Goal: Task Accomplishment & Management: Complete application form

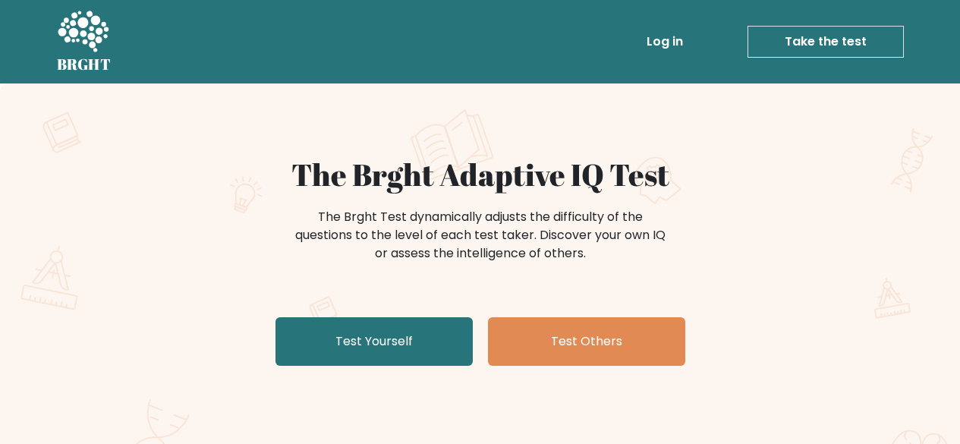
click at [379, 359] on link "Test Yourself" at bounding box center [374, 341] width 197 height 49
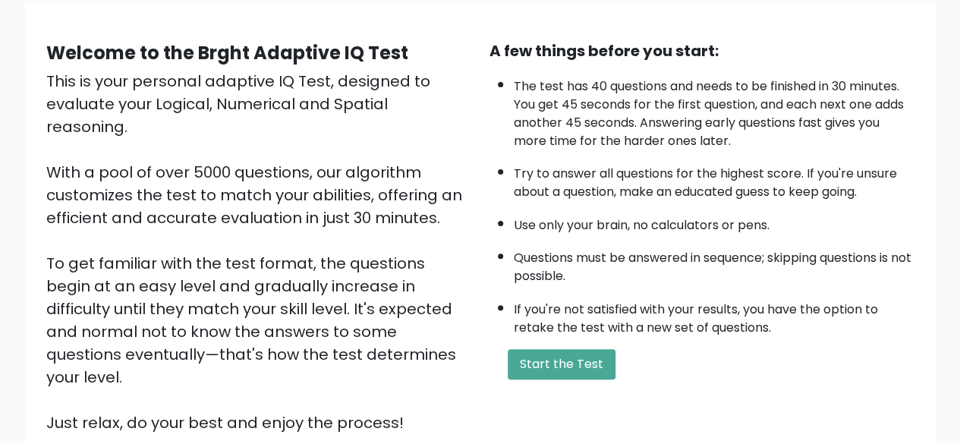
scroll to position [118, 0]
click at [563, 359] on button "Start the Test" at bounding box center [562, 363] width 108 height 30
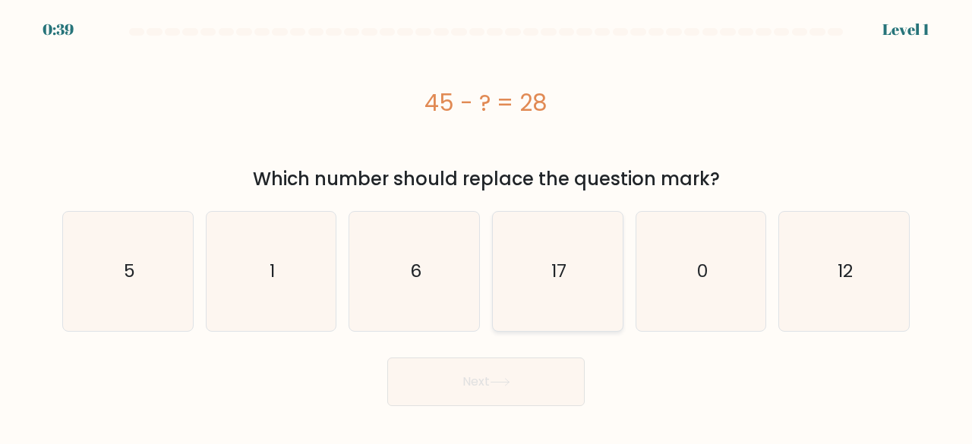
click at [534, 257] on icon "17" at bounding box center [557, 271] width 119 height 119
click at [487, 226] on input "d. 17" at bounding box center [486, 224] width 1 height 4
radio input "true"
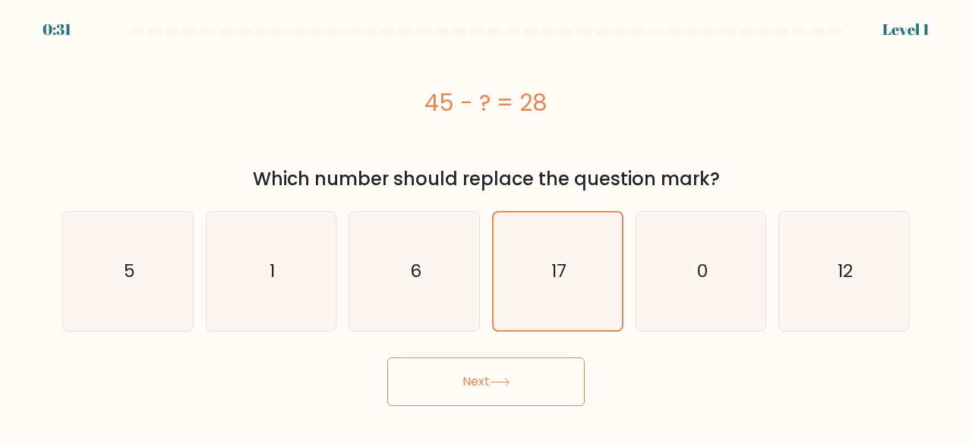
click at [504, 380] on icon at bounding box center [500, 382] width 20 height 8
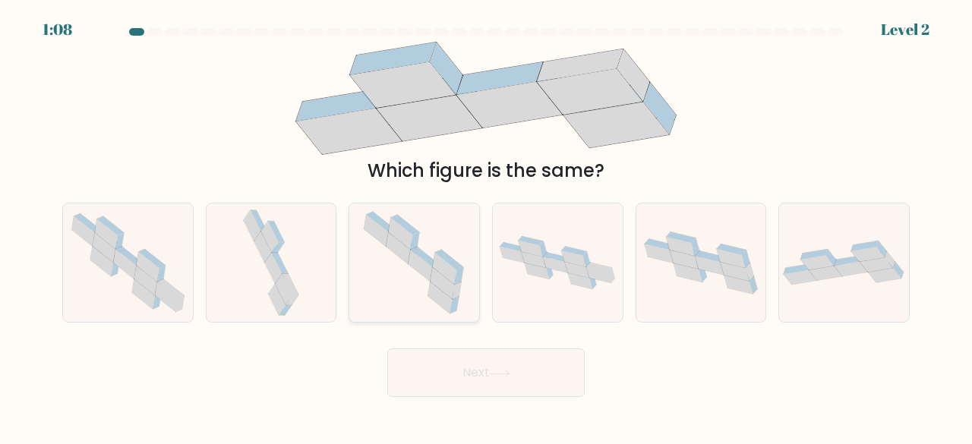
click at [454, 301] on icon at bounding box center [455, 305] width 8 height 17
click at [486, 226] on input "c." at bounding box center [486, 224] width 1 height 4
radio input "true"
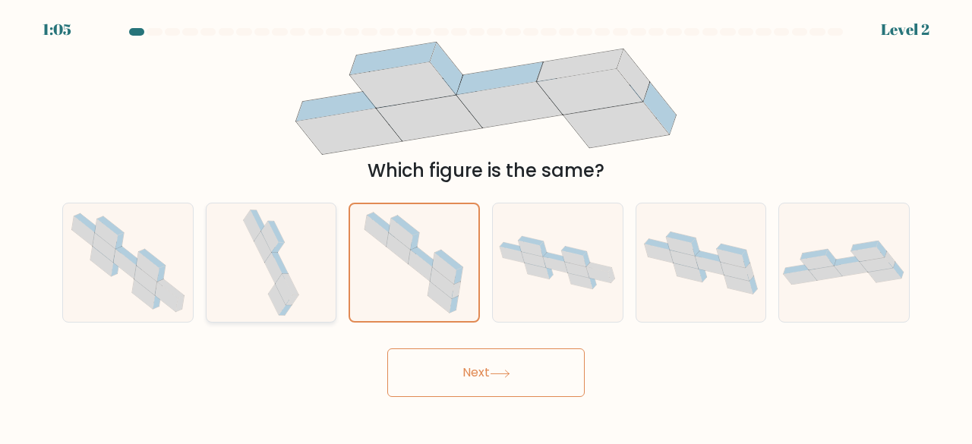
click at [257, 273] on icon at bounding box center [271, 262] width 62 height 119
click at [486, 226] on input "b." at bounding box center [486, 224] width 1 height 4
radio input "true"
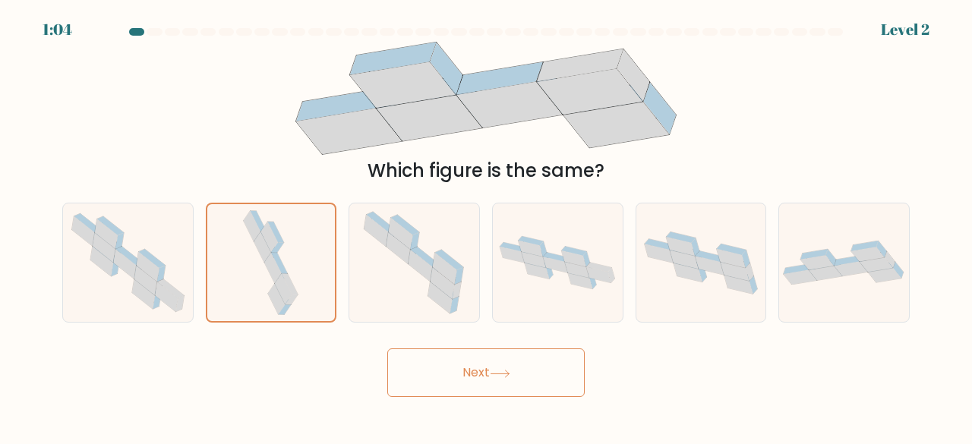
click at [472, 373] on button "Next" at bounding box center [485, 372] width 197 height 49
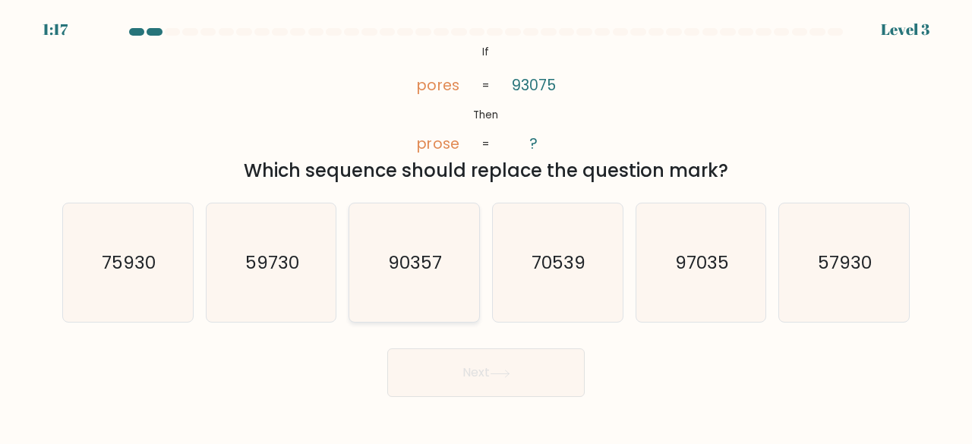
click at [391, 257] on text "90357" at bounding box center [416, 262] width 54 height 25
click at [486, 226] on input "c. 90357" at bounding box center [486, 224] width 1 height 4
radio input "true"
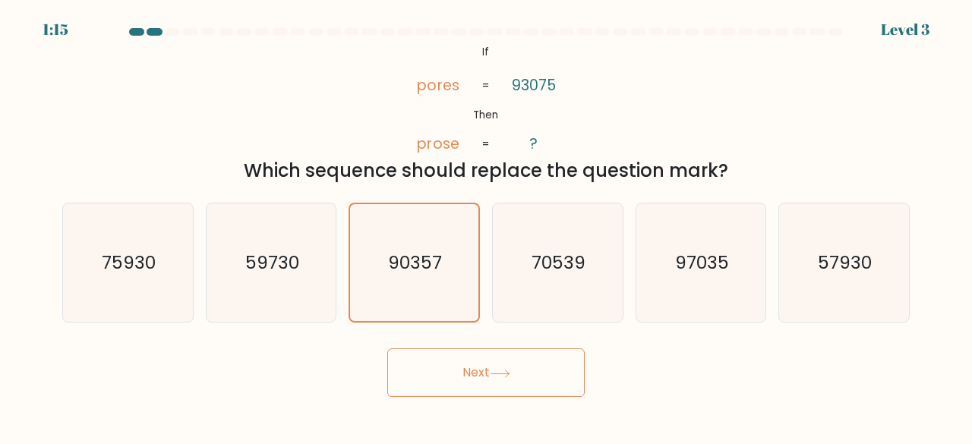
click at [487, 377] on button "Next" at bounding box center [485, 372] width 197 height 49
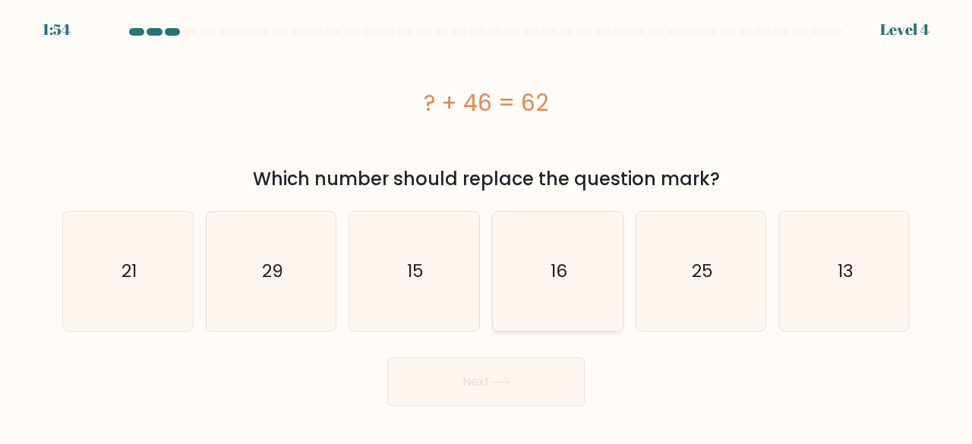
click at [582, 271] on icon "16" at bounding box center [557, 271] width 119 height 119
click at [487, 226] on input "d. 16" at bounding box center [486, 224] width 1 height 4
radio input "true"
click at [507, 387] on button "Next" at bounding box center [485, 382] width 197 height 49
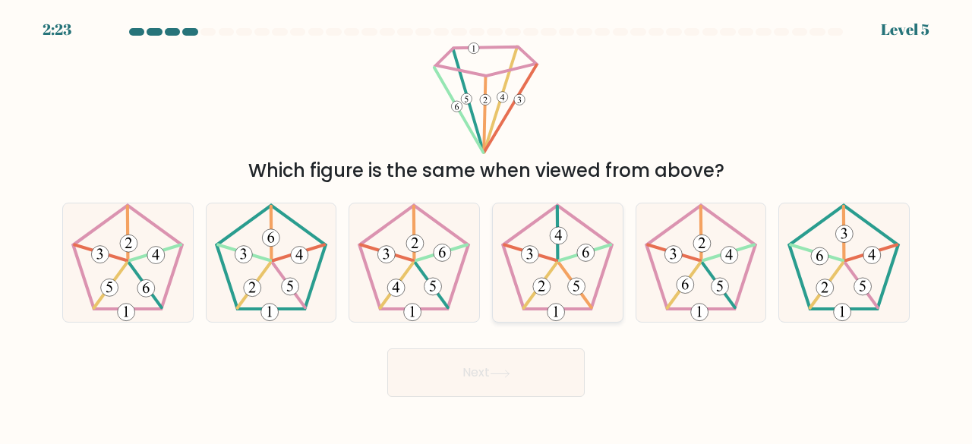
click at [536, 253] on 766 at bounding box center [529, 254] width 17 height 17
click at [487, 226] on input "d." at bounding box center [486, 224] width 1 height 4
radio input "true"
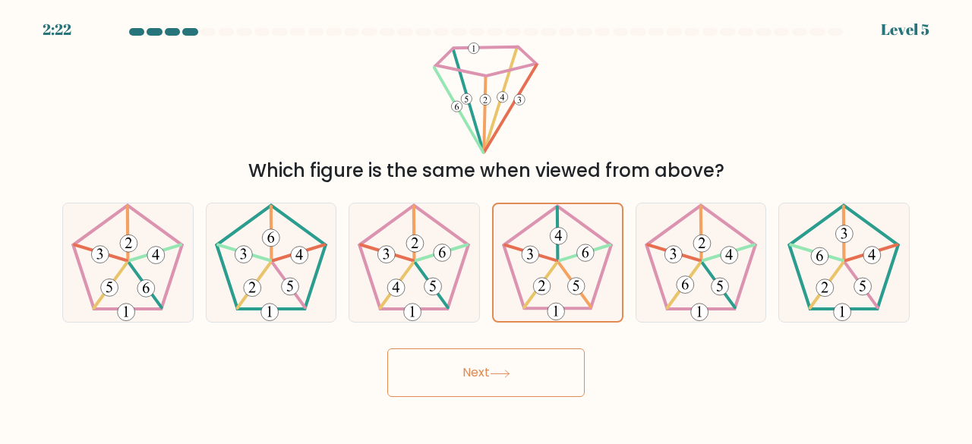
click at [493, 360] on button "Next" at bounding box center [485, 372] width 197 height 49
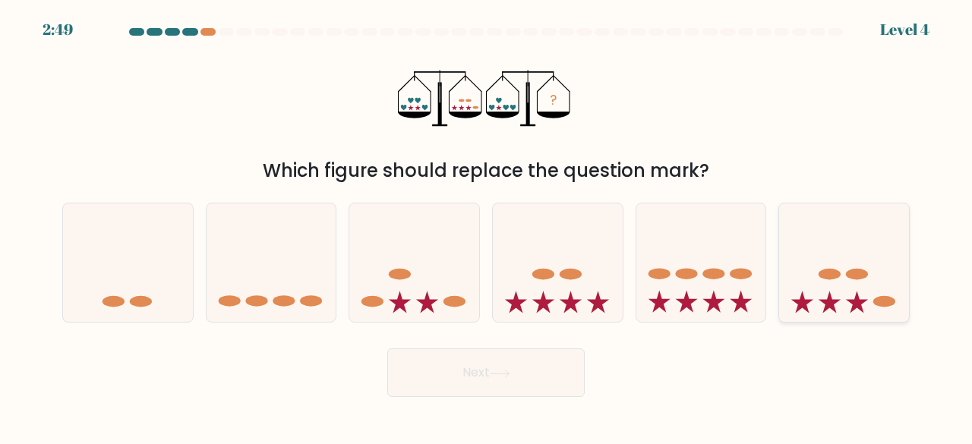
click at [853, 277] on ellipse at bounding box center [857, 274] width 22 height 11
click at [487, 226] on input "f." at bounding box center [486, 224] width 1 height 4
radio input "true"
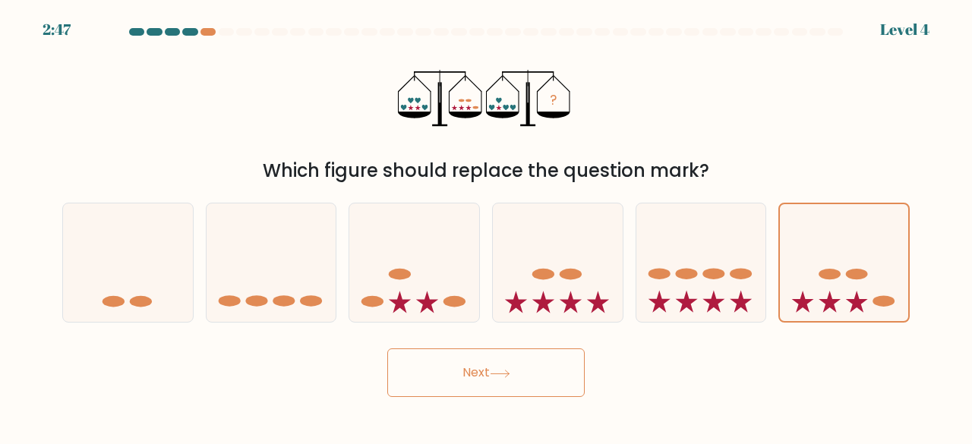
click at [510, 370] on icon at bounding box center [500, 374] width 20 height 8
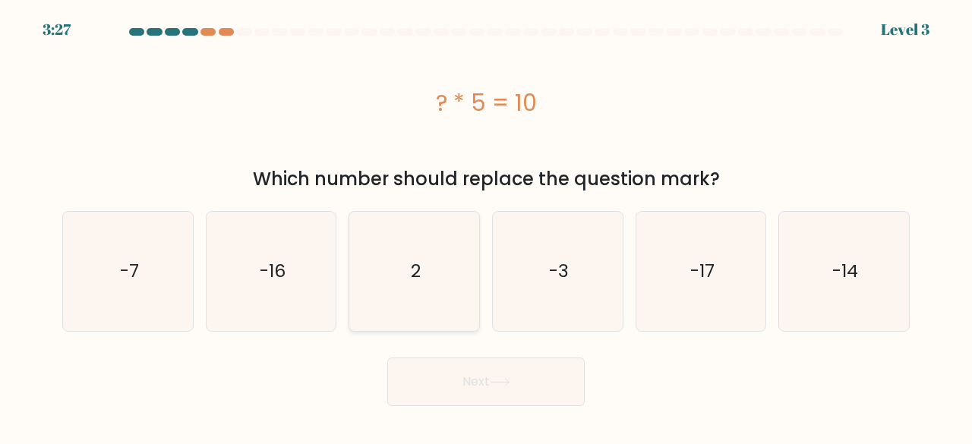
click at [411, 252] on icon "2" at bounding box center [414, 271] width 119 height 119
click at [486, 226] on input "c. 2" at bounding box center [486, 224] width 1 height 4
radio input "true"
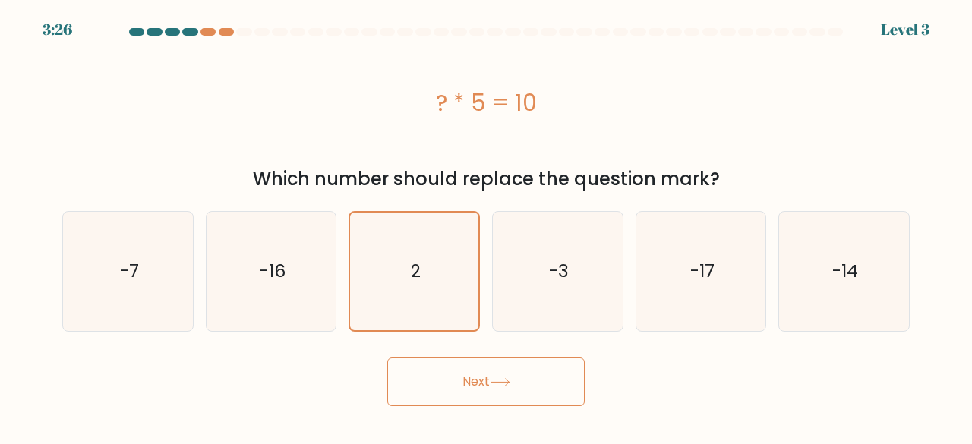
click at [468, 376] on button "Next" at bounding box center [485, 382] width 197 height 49
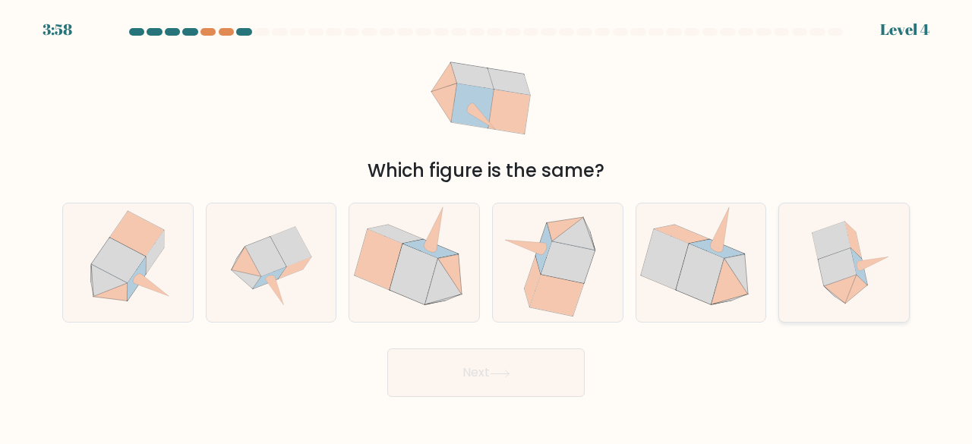
click at [833, 251] on icon at bounding box center [831, 241] width 38 height 38
click at [487, 226] on input "f." at bounding box center [486, 224] width 1 height 4
radio input "true"
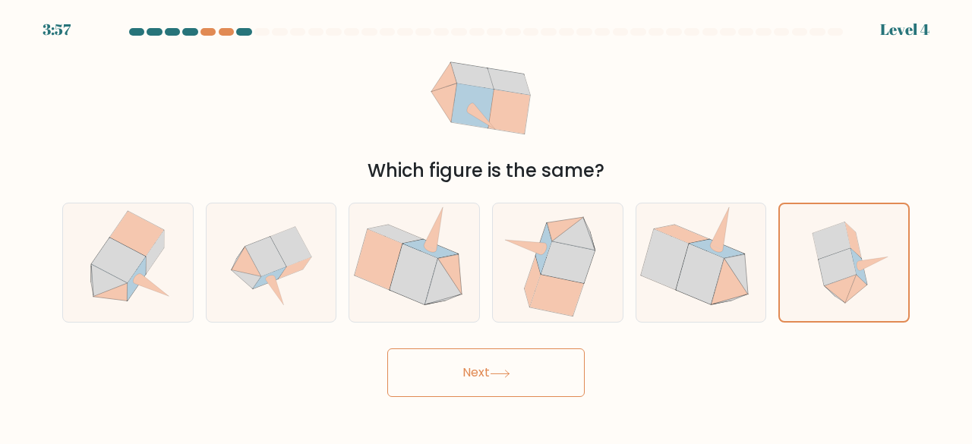
click at [501, 361] on button "Next" at bounding box center [485, 372] width 197 height 49
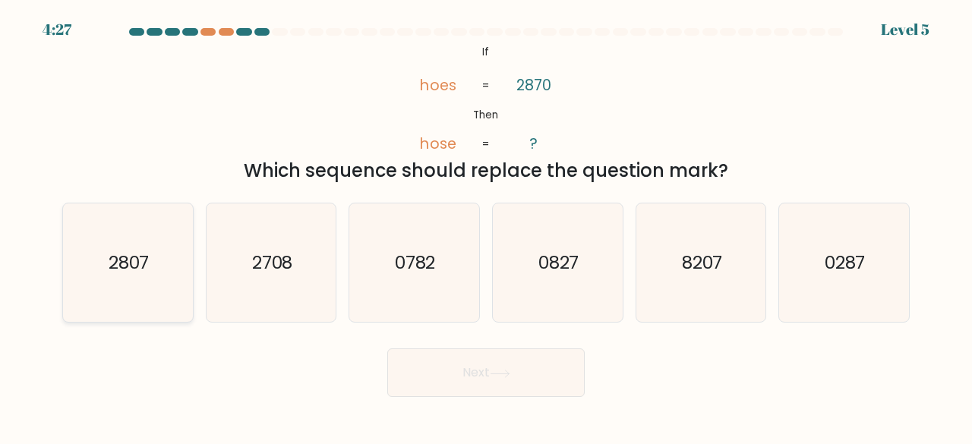
click at [179, 223] on icon "2807" at bounding box center [127, 262] width 119 height 119
click at [486, 223] on input "a. 2807" at bounding box center [486, 224] width 1 height 4
radio input "true"
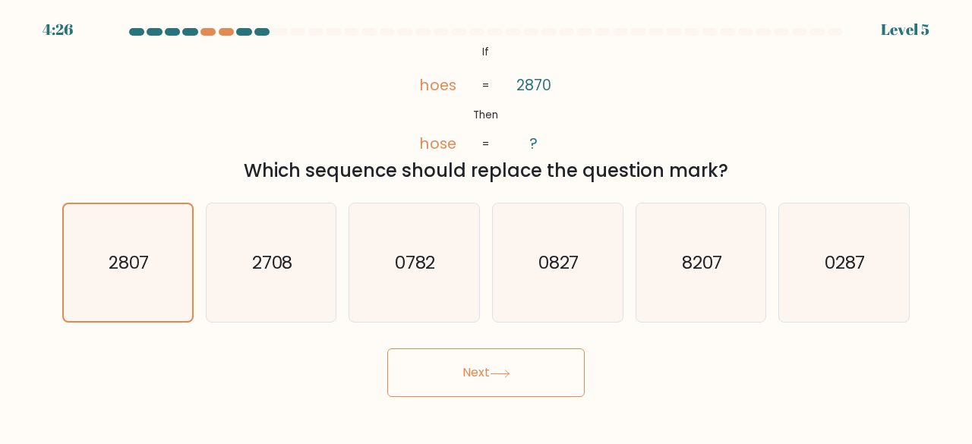
click at [440, 373] on button "Next" at bounding box center [485, 372] width 197 height 49
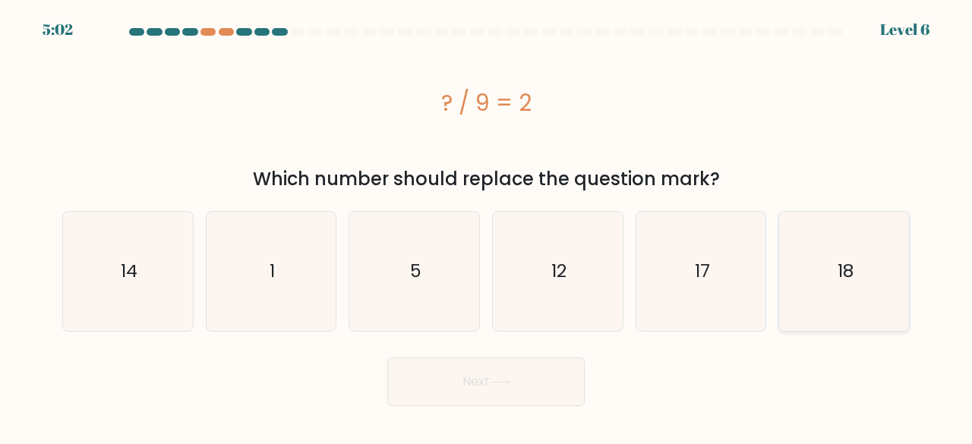
click at [803, 264] on icon "18" at bounding box center [843, 271] width 119 height 119
click at [487, 226] on input "f. 18" at bounding box center [486, 224] width 1 height 4
radio input "true"
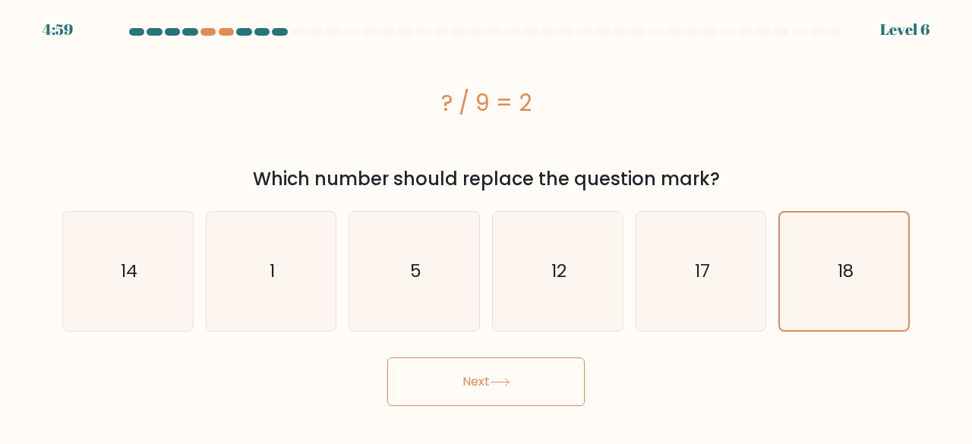
click at [486, 377] on button "Next" at bounding box center [485, 382] width 197 height 49
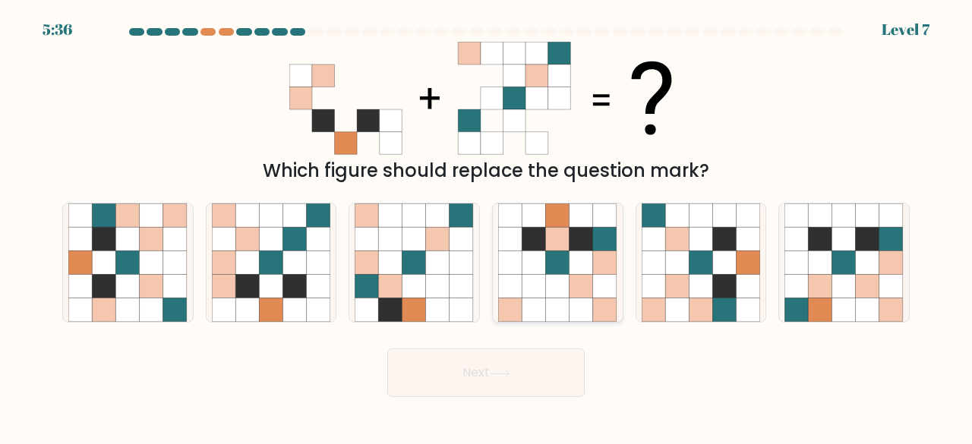
click at [552, 256] on icon at bounding box center [558, 263] width 24 height 24
click at [487, 226] on input "d." at bounding box center [486, 224] width 1 height 4
radio input "true"
click at [496, 379] on button "Next" at bounding box center [485, 372] width 197 height 49
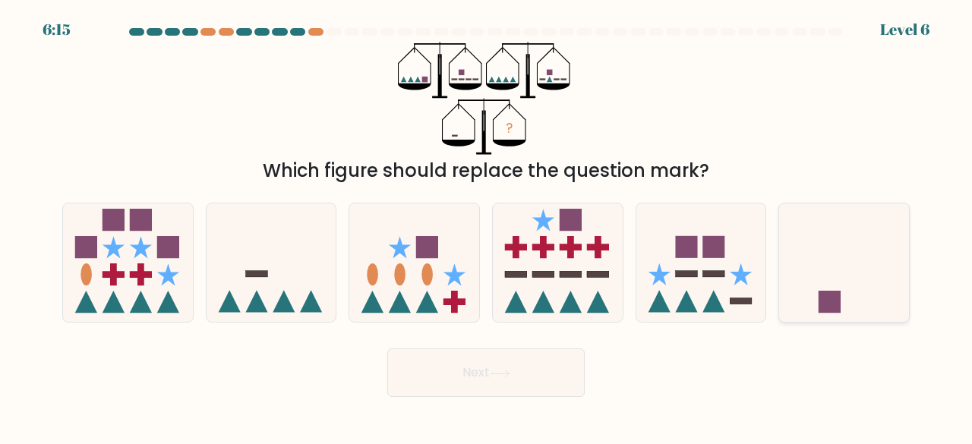
click at [818, 278] on icon at bounding box center [844, 262] width 130 height 107
click at [487, 226] on input "f." at bounding box center [486, 224] width 1 height 4
radio input "true"
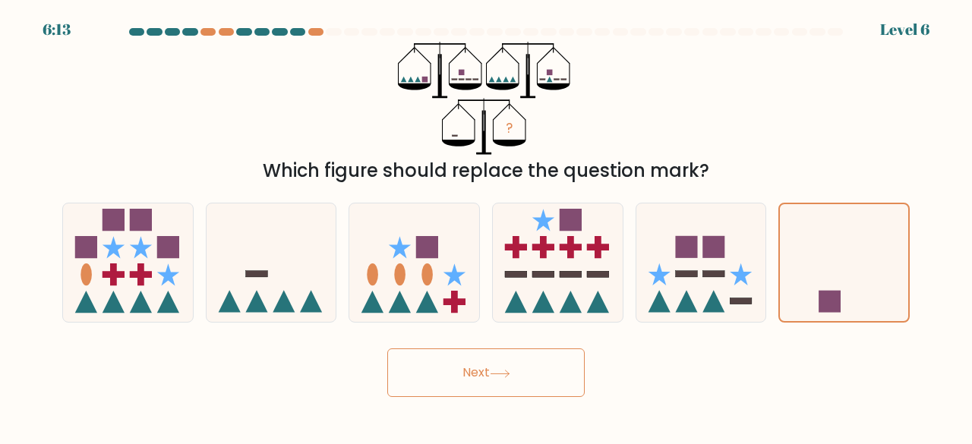
click at [519, 391] on button "Next" at bounding box center [485, 372] width 197 height 49
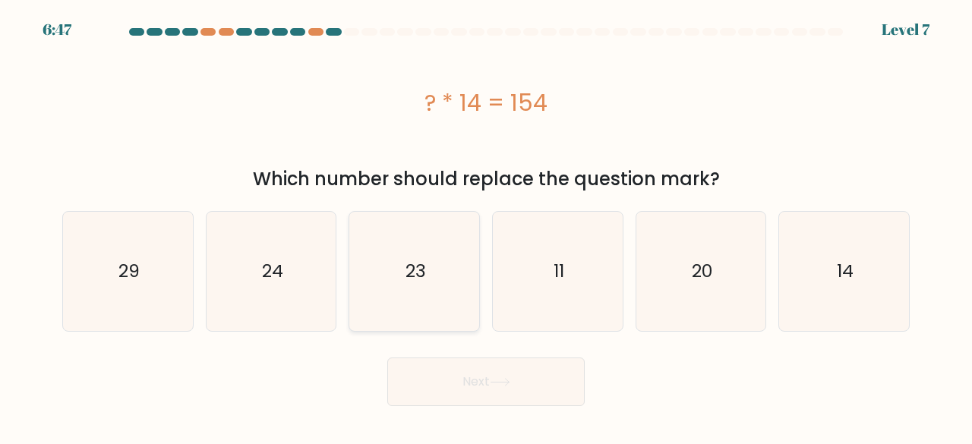
click at [431, 244] on icon "23" at bounding box center [414, 271] width 119 height 119
click at [486, 226] on input "c. 23" at bounding box center [486, 224] width 1 height 4
radio input "true"
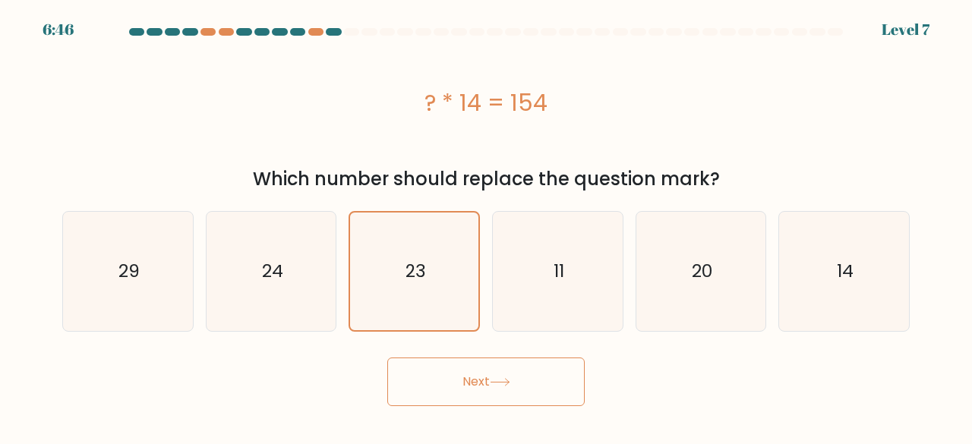
click at [483, 383] on button "Next" at bounding box center [485, 382] width 197 height 49
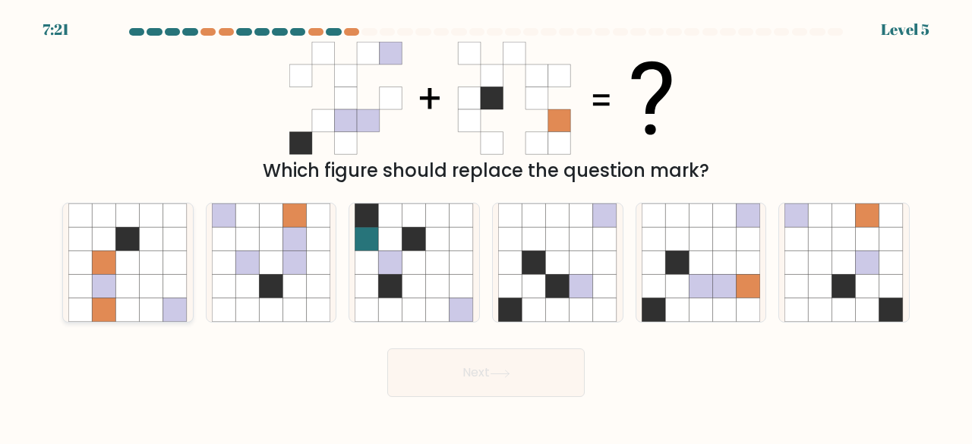
click at [132, 250] on icon at bounding box center [128, 239] width 24 height 24
click at [486, 226] on input "a." at bounding box center [486, 224] width 1 height 4
radio input "true"
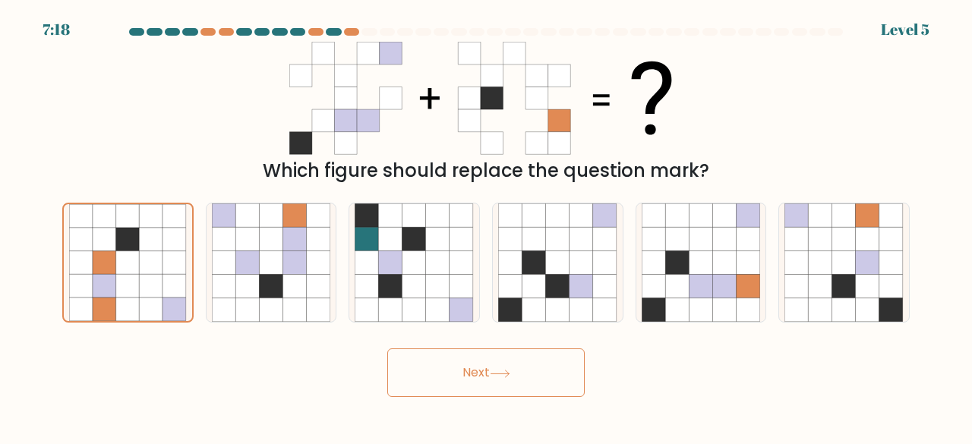
click at [512, 385] on button "Next" at bounding box center [485, 372] width 197 height 49
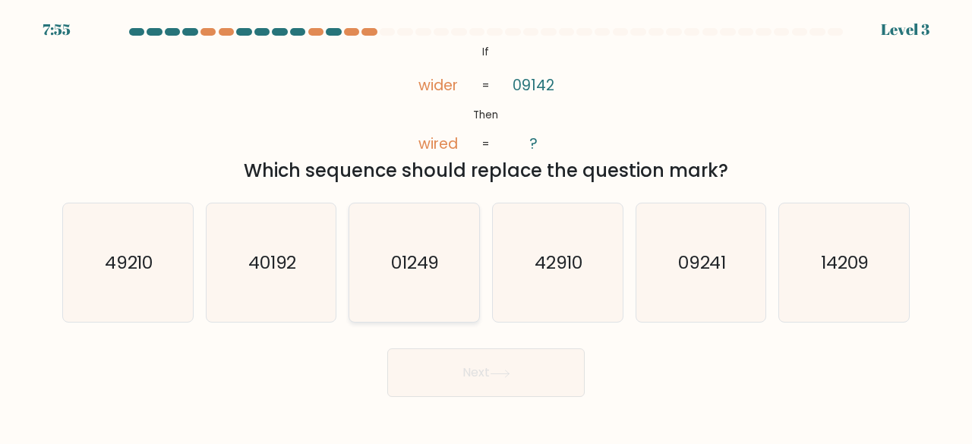
click at [433, 250] on icon "01249" at bounding box center [414, 262] width 119 height 119
click at [486, 226] on input "c. 01249" at bounding box center [486, 224] width 1 height 4
radio input "true"
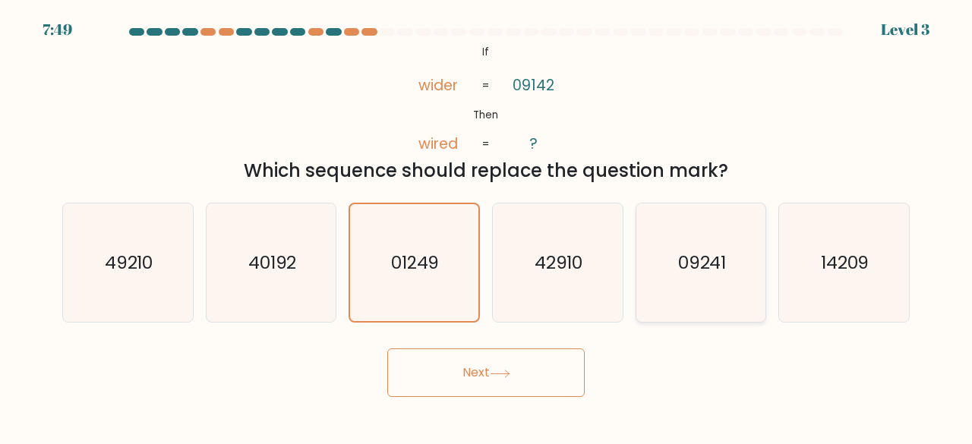
click at [727, 256] on icon "09241" at bounding box center [701, 262] width 119 height 119
click at [487, 226] on input "e. 09241" at bounding box center [486, 224] width 1 height 4
radio input "true"
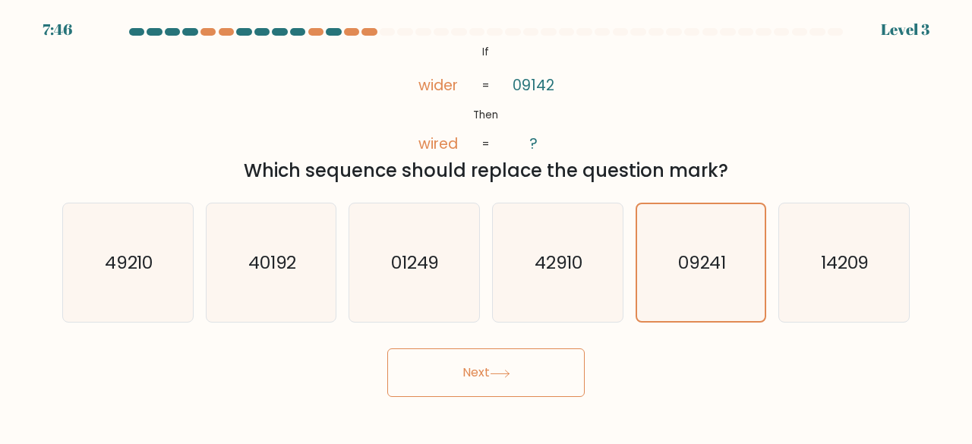
click at [516, 388] on button "Next" at bounding box center [485, 372] width 197 height 49
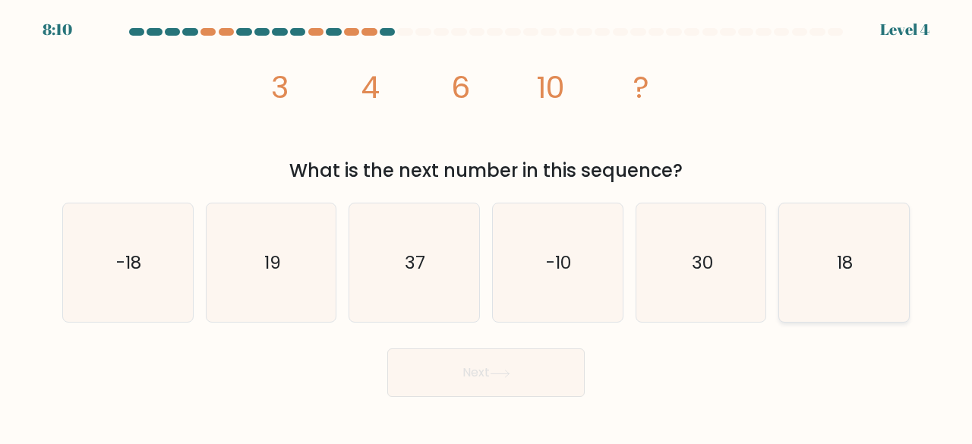
click at [788, 259] on icon "18" at bounding box center [843, 262] width 119 height 119
click at [487, 226] on input "f. 18" at bounding box center [486, 224] width 1 height 4
radio input "true"
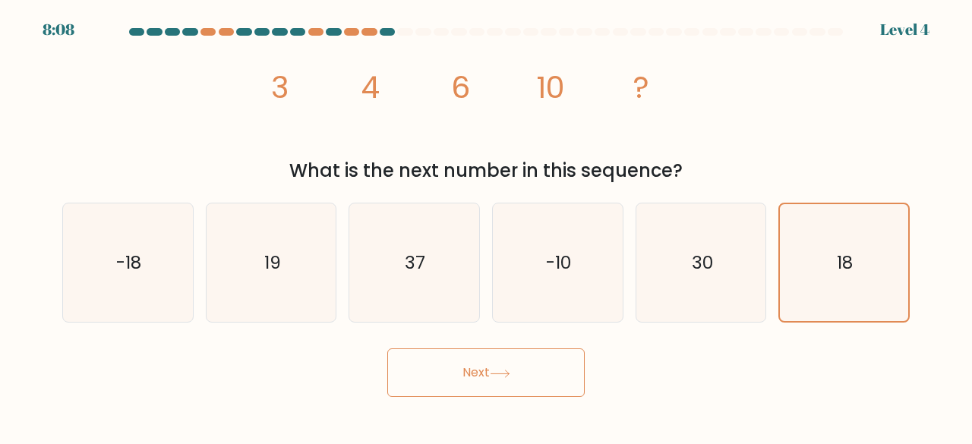
click at [490, 373] on button "Next" at bounding box center [485, 372] width 197 height 49
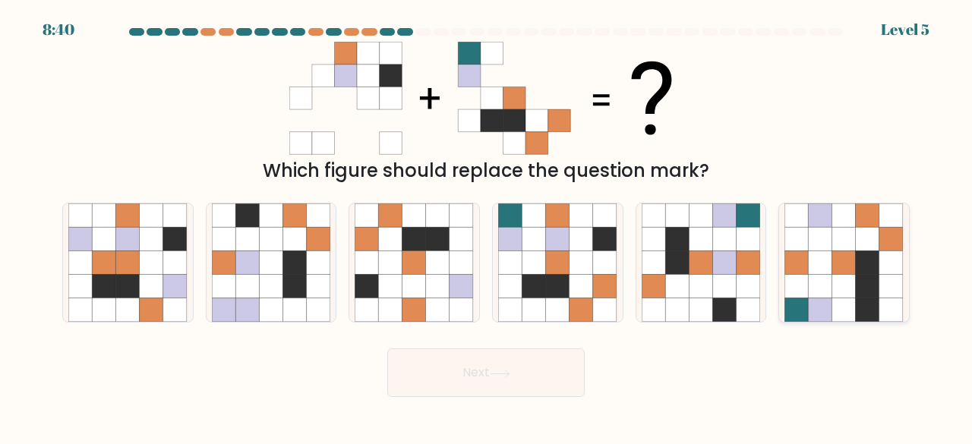
click at [816, 257] on icon at bounding box center [821, 263] width 24 height 24
click at [487, 226] on input "f." at bounding box center [486, 224] width 1 height 4
radio input "true"
click at [468, 375] on button "Next" at bounding box center [485, 372] width 197 height 49
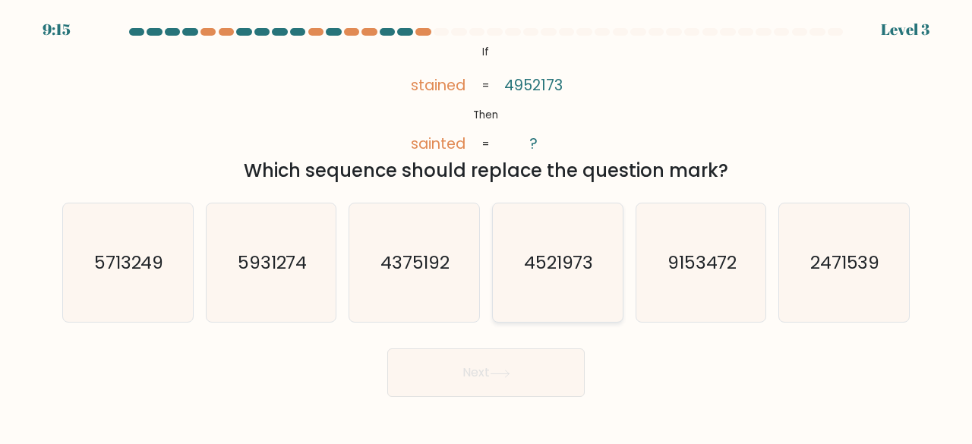
click at [575, 254] on text "4521973" at bounding box center [559, 262] width 70 height 25
click at [487, 226] on input "d. 4521973" at bounding box center [486, 224] width 1 height 4
radio input "true"
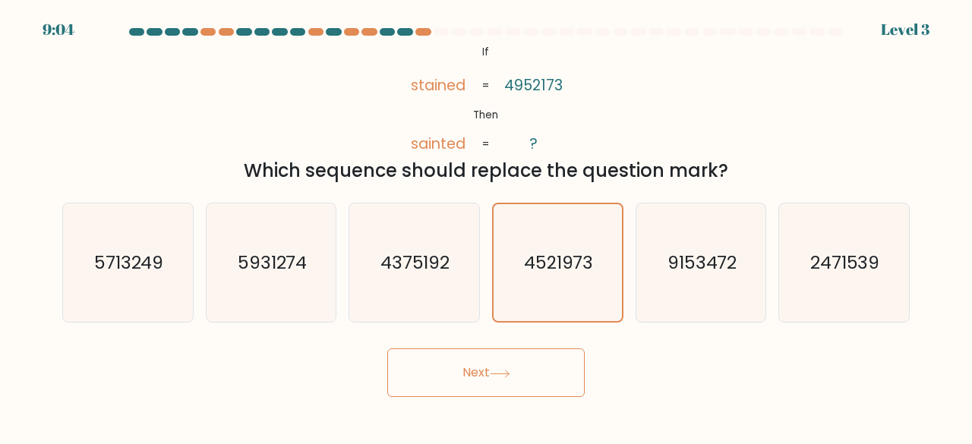
click at [545, 358] on button "Next" at bounding box center [485, 372] width 197 height 49
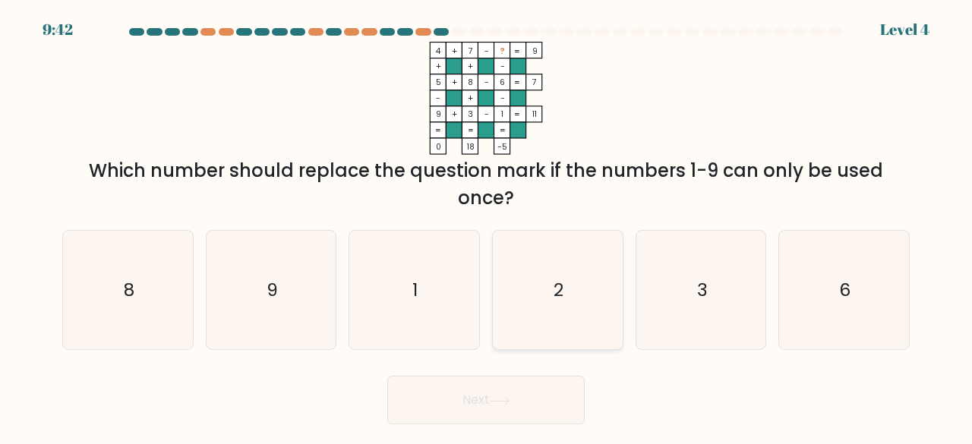
click at [560, 273] on icon "2" at bounding box center [557, 290] width 119 height 119
click at [487, 226] on input "d. 2" at bounding box center [486, 224] width 1 height 4
radio input "true"
click at [495, 400] on icon at bounding box center [500, 401] width 20 height 8
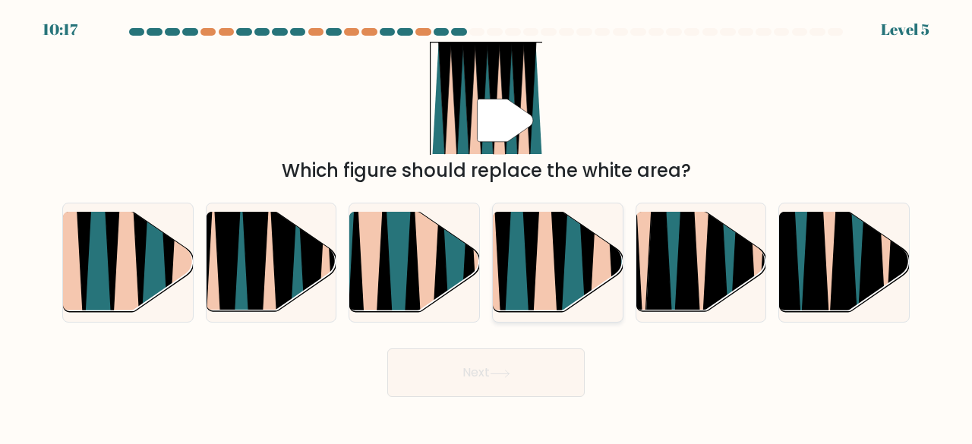
click at [516, 266] on icon at bounding box center [516, 210] width 28 height 259
click at [487, 226] on input "d." at bounding box center [486, 224] width 1 height 4
radio input "true"
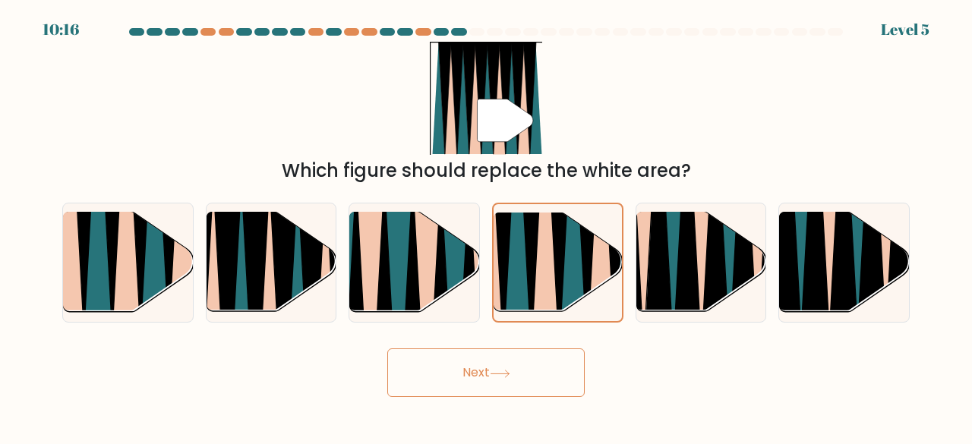
click at [453, 379] on button "Next" at bounding box center [485, 372] width 197 height 49
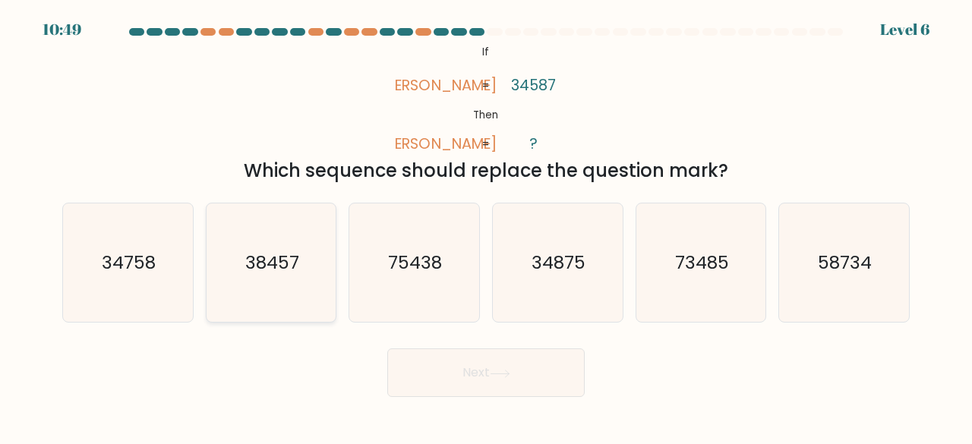
click at [280, 266] on text "38457" at bounding box center [272, 262] width 54 height 25
click at [486, 226] on input "b. 38457" at bounding box center [486, 224] width 1 height 4
radio input "true"
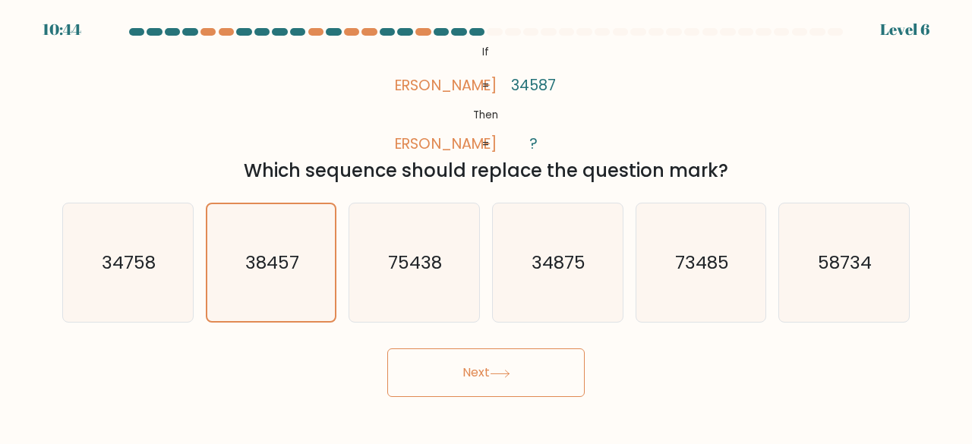
click at [446, 365] on button "Next" at bounding box center [485, 372] width 197 height 49
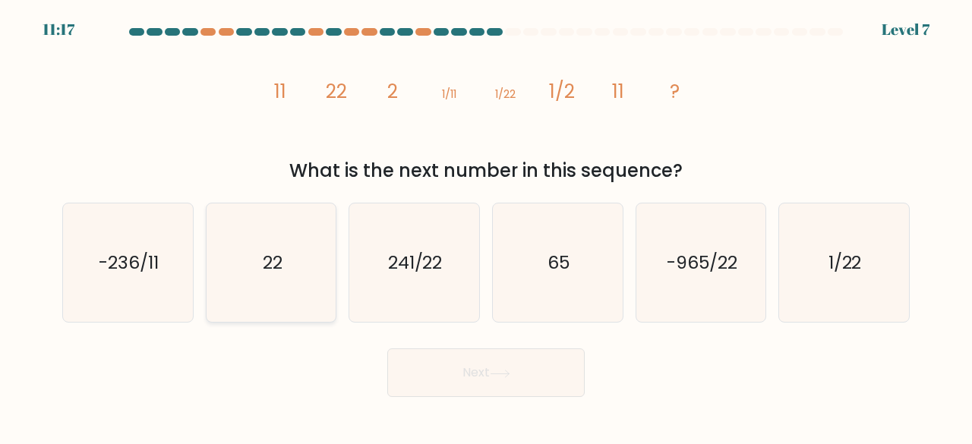
click at [295, 257] on icon "22" at bounding box center [271, 262] width 119 height 119
click at [486, 226] on input "b. 22" at bounding box center [486, 224] width 1 height 4
radio input "true"
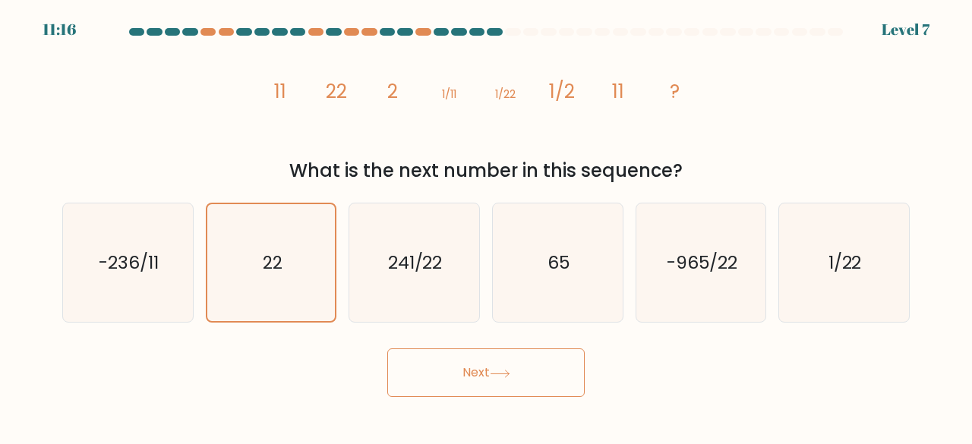
click at [507, 376] on icon at bounding box center [500, 374] width 20 height 8
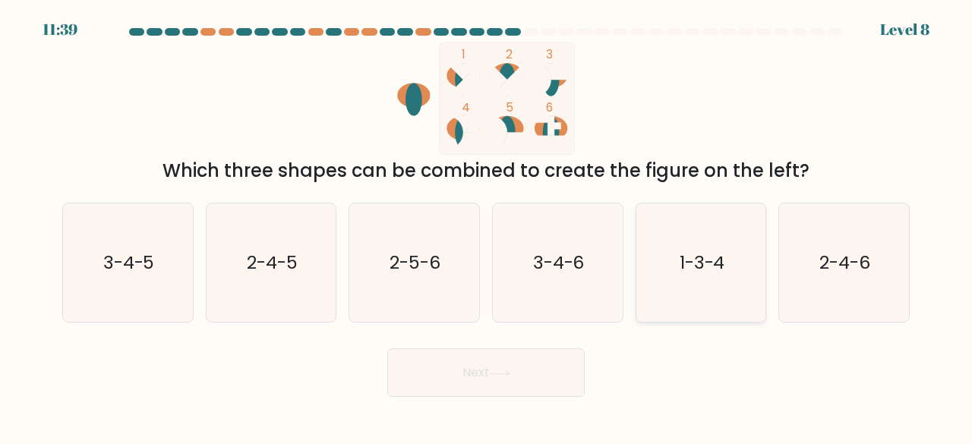
click at [667, 244] on icon "1-3-4" at bounding box center [701, 262] width 119 height 119
click at [487, 226] on input "e. 1-3-4" at bounding box center [486, 224] width 1 height 4
radio input "true"
click at [534, 386] on button "Next" at bounding box center [485, 372] width 197 height 49
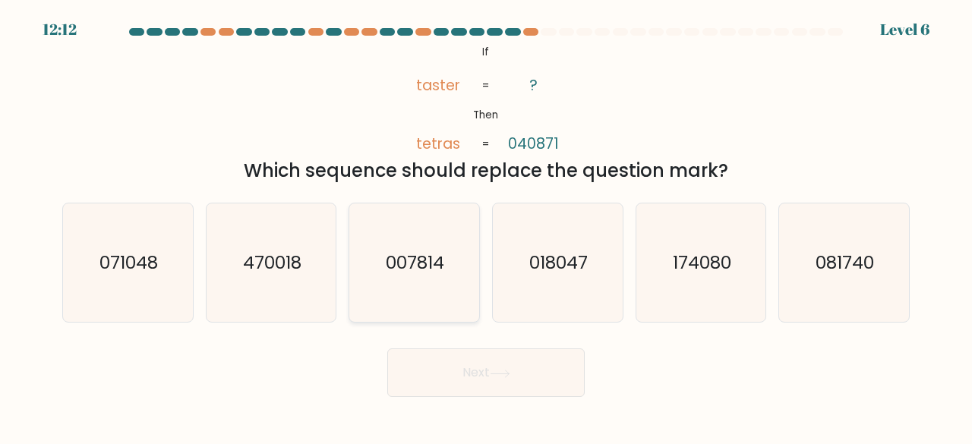
click at [405, 239] on icon "007814" at bounding box center [414, 262] width 119 height 119
click at [486, 226] on input "c. 007814" at bounding box center [486, 224] width 1 height 4
radio input "true"
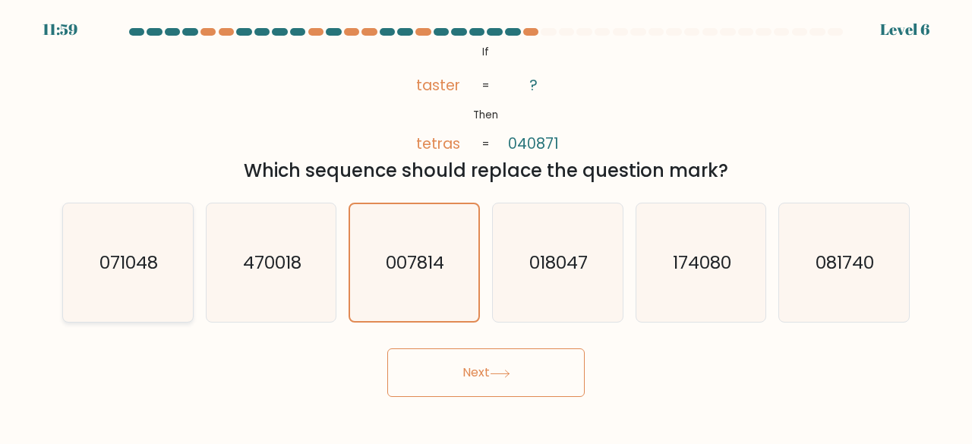
click at [129, 252] on text "071048" at bounding box center [128, 262] width 58 height 25
click at [486, 226] on input "a. 071048" at bounding box center [486, 224] width 1 height 4
radio input "true"
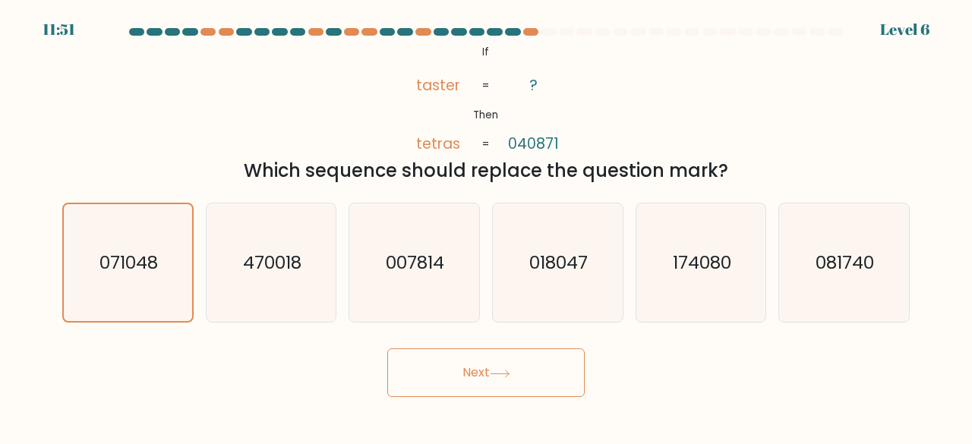
click at [527, 366] on button "Next" at bounding box center [485, 372] width 197 height 49
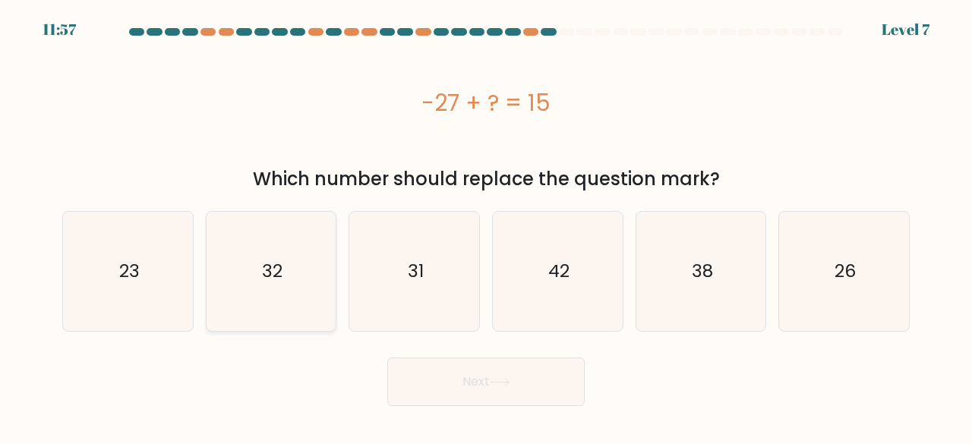
click at [262, 260] on text "32" at bounding box center [272, 271] width 20 height 25
click at [486, 226] on input "b. 32" at bounding box center [486, 224] width 1 height 4
radio input "true"
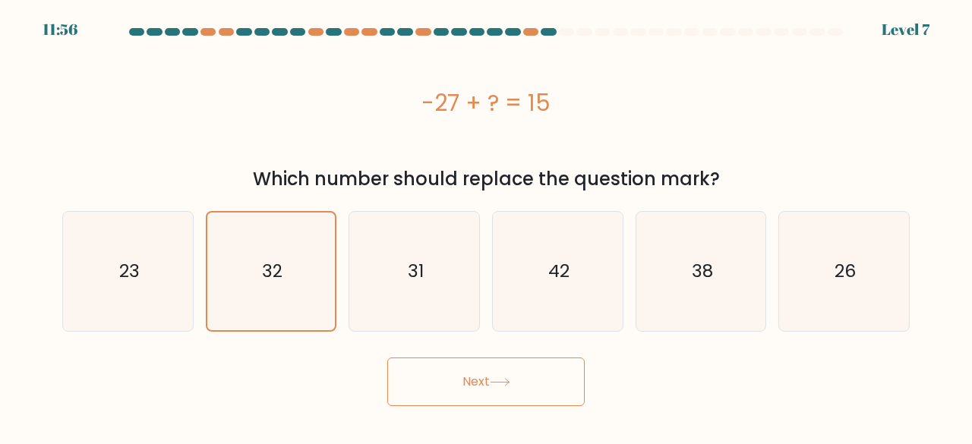
click at [465, 393] on button "Next" at bounding box center [485, 382] width 197 height 49
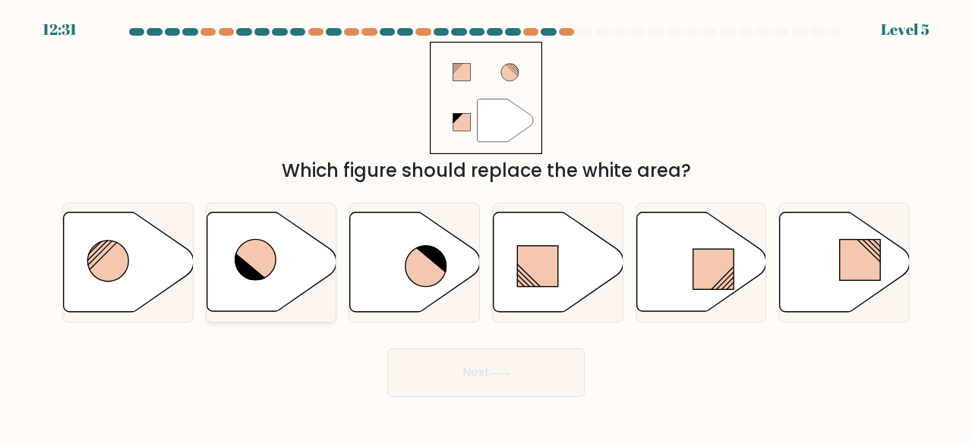
click at [314, 265] on icon at bounding box center [271, 262] width 130 height 99
click at [486, 226] on input "b." at bounding box center [486, 224] width 1 height 4
radio input "true"
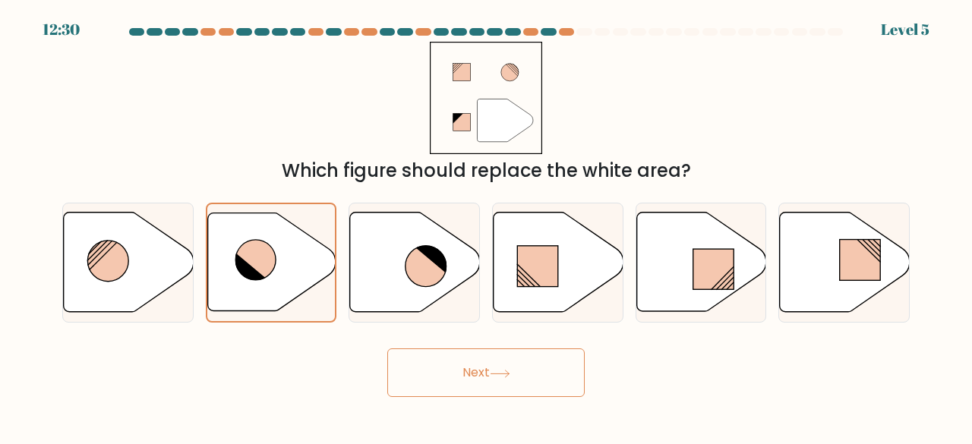
click at [530, 360] on button "Next" at bounding box center [485, 372] width 197 height 49
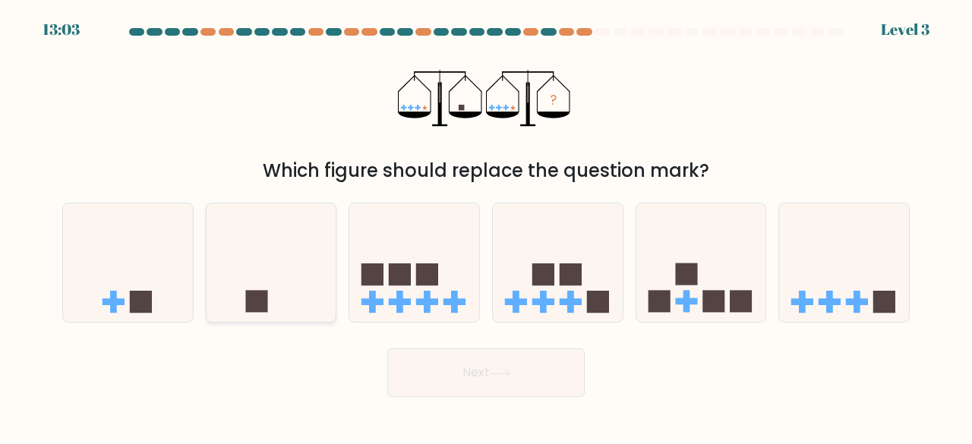
click at [286, 290] on icon at bounding box center [271, 262] width 130 height 107
click at [486, 226] on input "b." at bounding box center [486, 224] width 1 height 4
radio input "true"
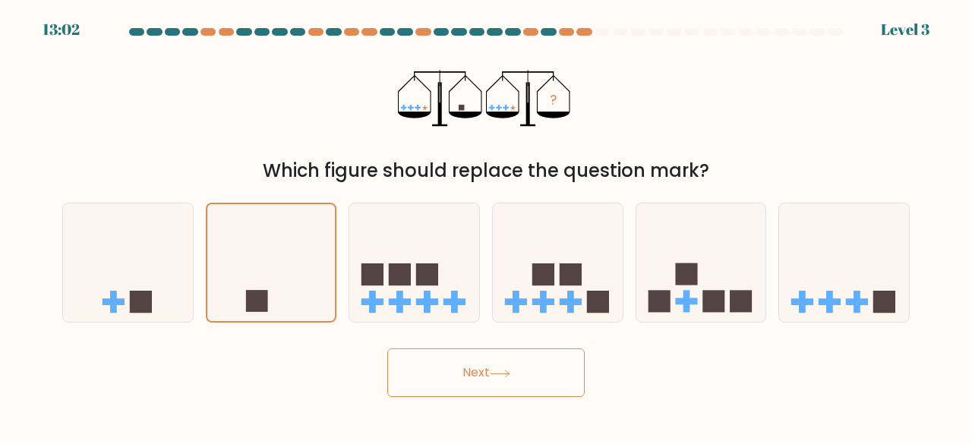
click at [446, 373] on button "Next" at bounding box center [485, 372] width 197 height 49
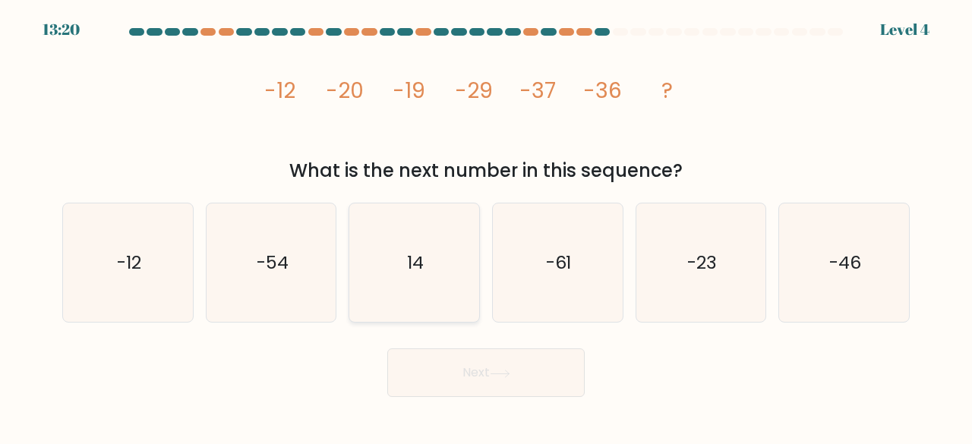
click at [417, 283] on icon "14" at bounding box center [414, 262] width 119 height 119
click at [486, 226] on input "c. 14" at bounding box center [486, 224] width 1 height 4
radio input "true"
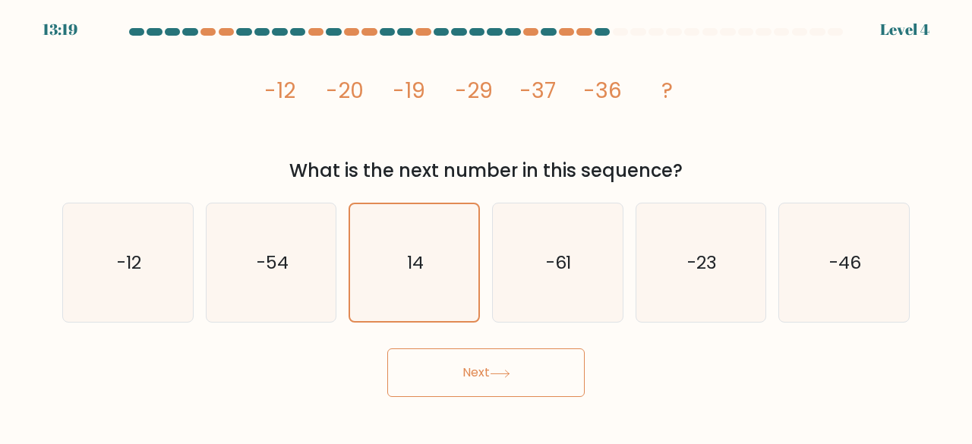
click at [462, 370] on button "Next" at bounding box center [485, 372] width 197 height 49
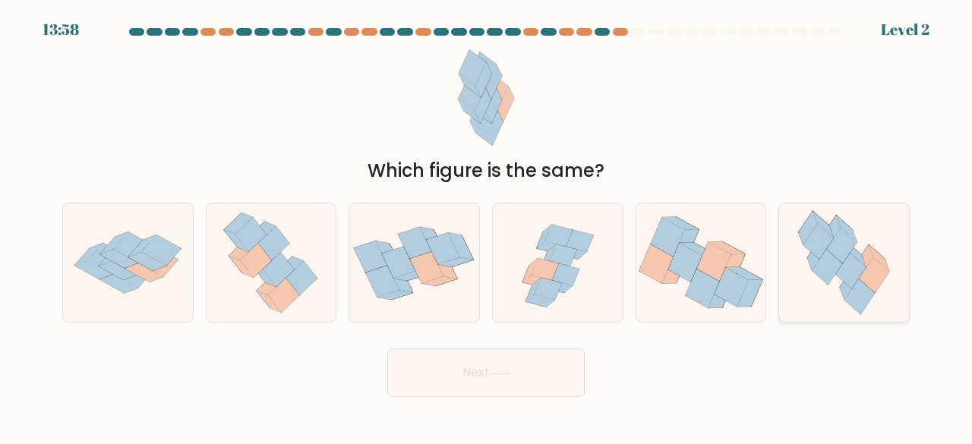
click at [814, 277] on icon at bounding box center [844, 262] width 109 height 119
click at [487, 226] on input "f." at bounding box center [486, 224] width 1 height 4
radio input "true"
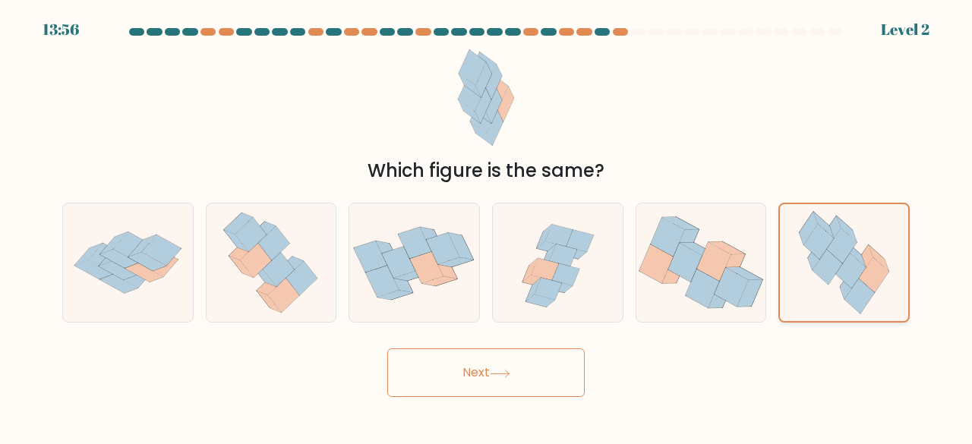
click at [828, 277] on icon at bounding box center [827, 267] width 30 height 35
click at [487, 226] on input "f." at bounding box center [486, 224] width 1 height 4
click at [446, 355] on button "Next" at bounding box center [485, 372] width 197 height 49
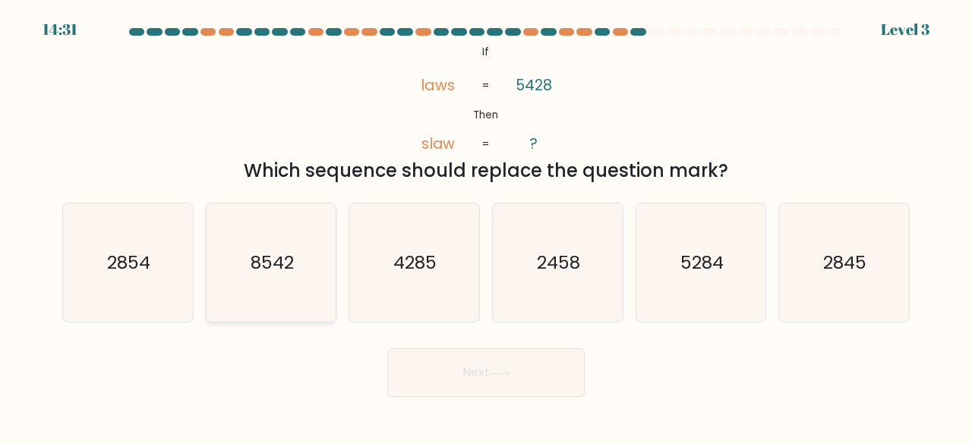
click at [300, 267] on icon "8542" at bounding box center [271, 262] width 119 height 119
click at [486, 226] on input "b. 8542" at bounding box center [486, 224] width 1 height 4
radio input "true"
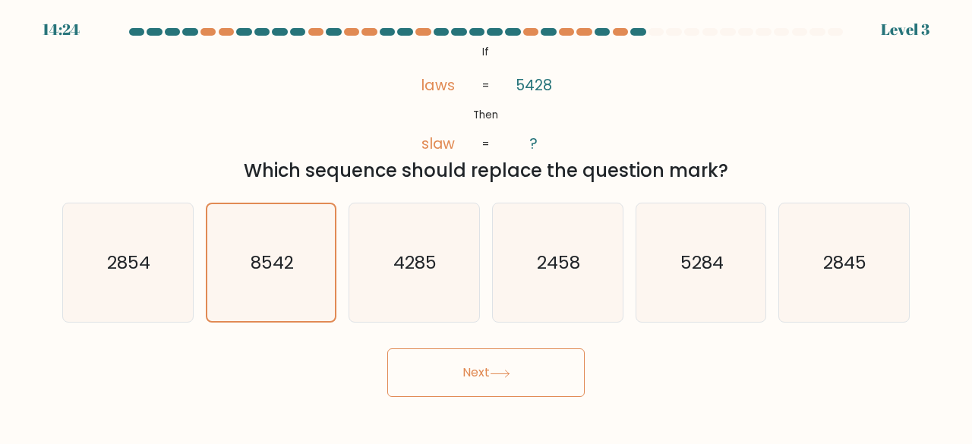
click at [495, 367] on button "Next" at bounding box center [485, 372] width 197 height 49
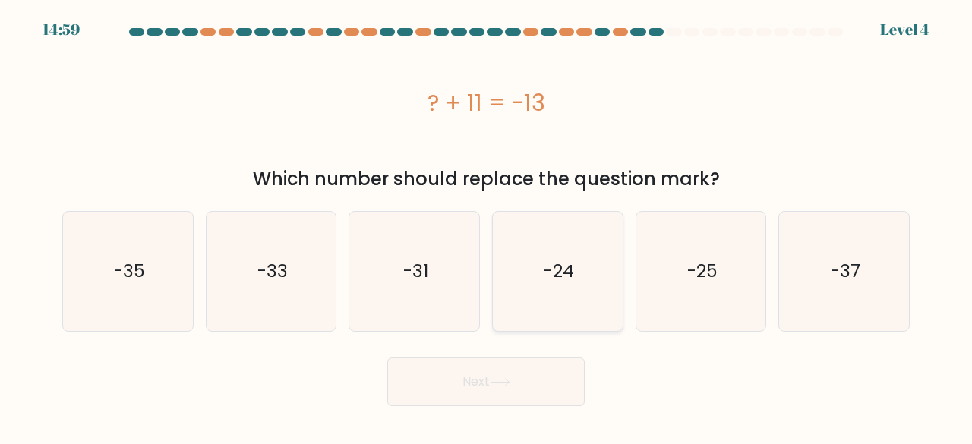
click at [550, 270] on text "-24" at bounding box center [559, 271] width 30 height 25
click at [487, 226] on input "d. -24" at bounding box center [486, 224] width 1 height 4
radio input "true"
click at [484, 394] on button "Next" at bounding box center [485, 382] width 197 height 49
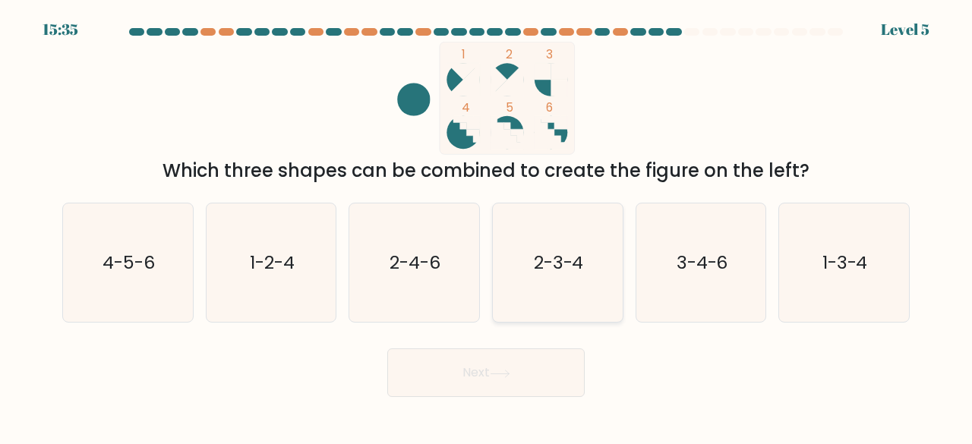
click at [512, 255] on icon "2-3-4" at bounding box center [557, 262] width 119 height 119
click at [487, 226] on input "d. 2-3-4" at bounding box center [486, 224] width 1 height 4
radio input "true"
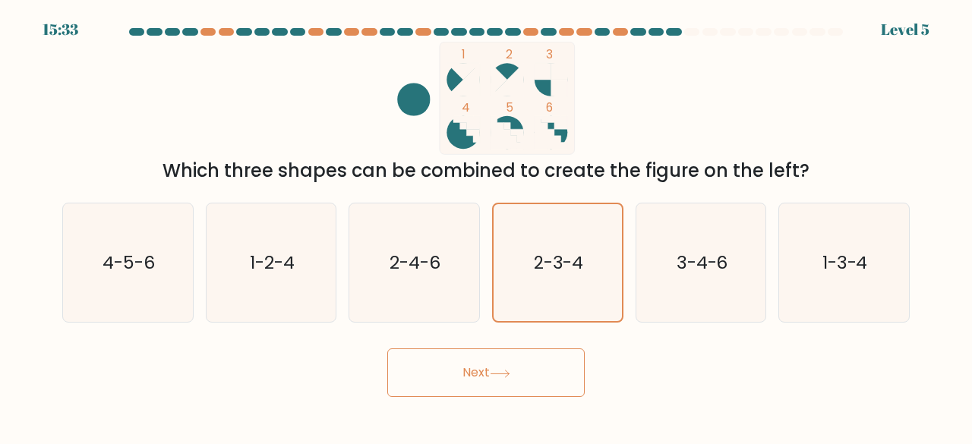
click at [502, 382] on button "Next" at bounding box center [485, 372] width 197 height 49
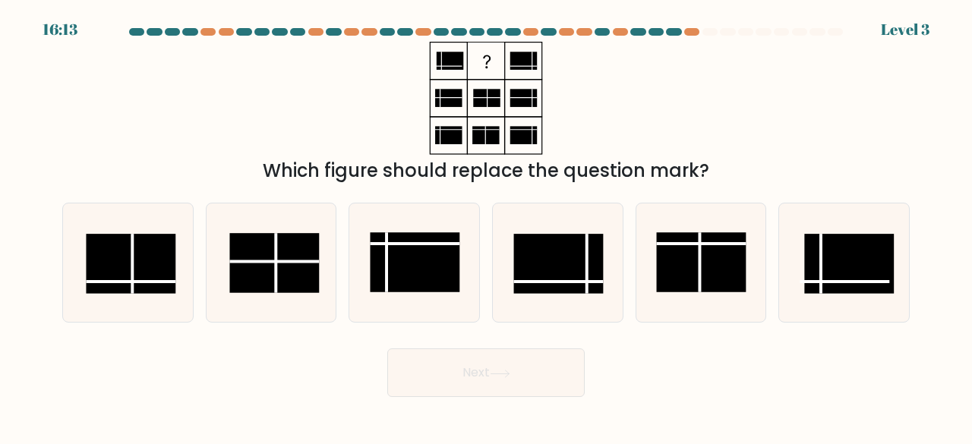
click at [454, 352] on button "Next" at bounding box center [485, 372] width 197 height 49
click at [374, 244] on line at bounding box center [415, 244] width 90 height 0
click at [486, 226] on input "c." at bounding box center [486, 224] width 1 height 4
radio input "true"
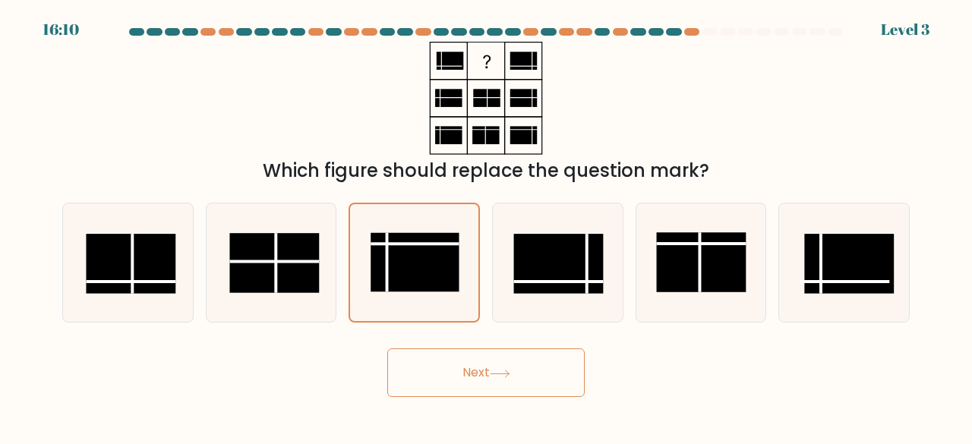
click at [457, 380] on button "Next" at bounding box center [485, 372] width 197 height 49
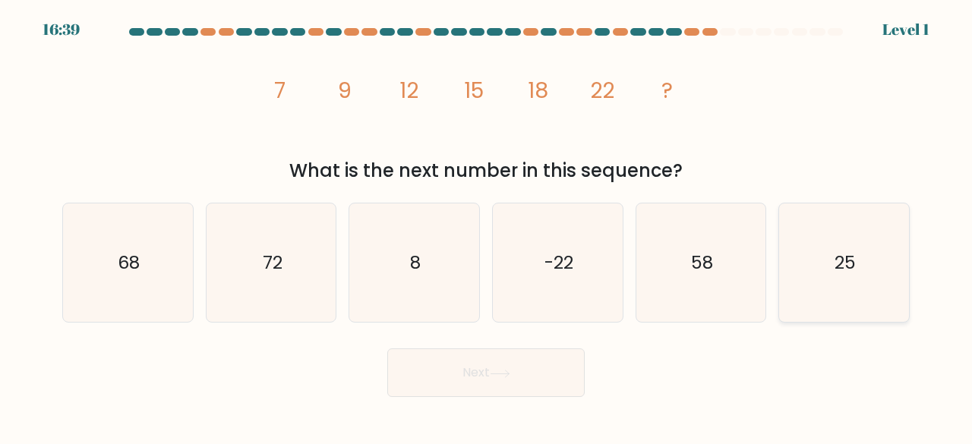
click at [869, 240] on icon "25" at bounding box center [843, 262] width 119 height 119
click at [487, 226] on input "f. 25" at bounding box center [486, 224] width 1 height 4
radio input "true"
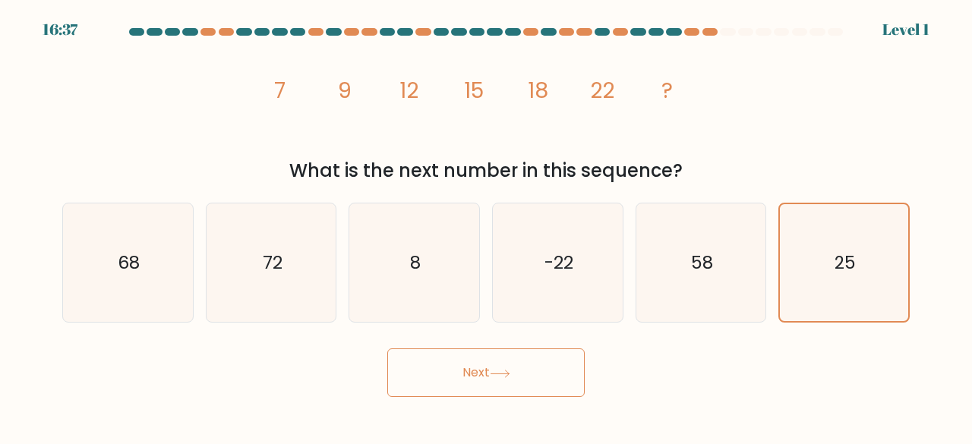
click at [535, 376] on button "Next" at bounding box center [485, 372] width 197 height 49
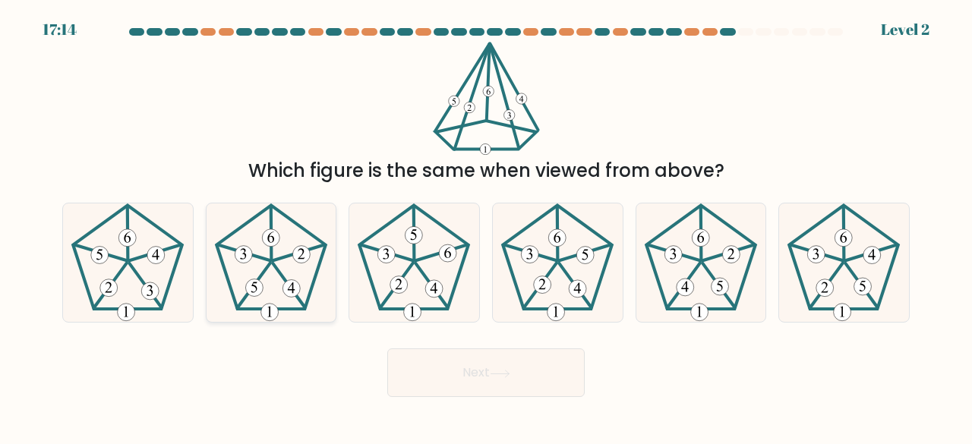
click at [288, 270] on icon at bounding box center [271, 262] width 119 height 119
click at [486, 226] on input "b." at bounding box center [486, 224] width 1 height 4
radio input "true"
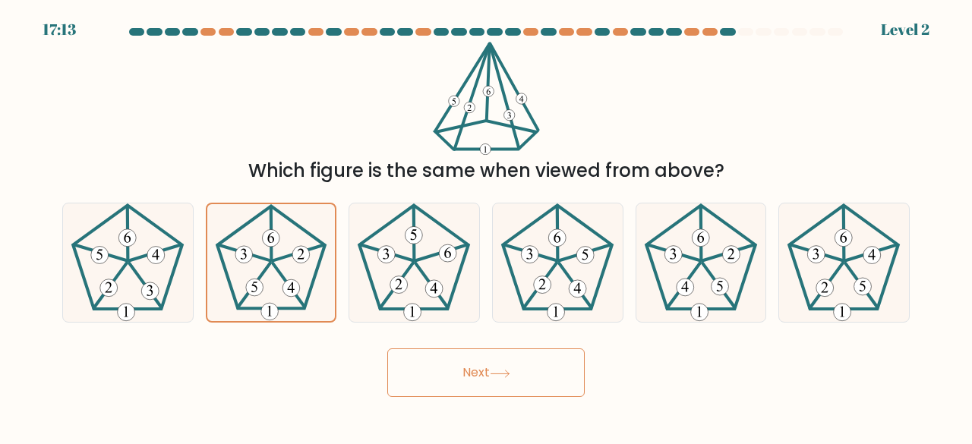
click at [510, 370] on icon at bounding box center [500, 374] width 20 height 8
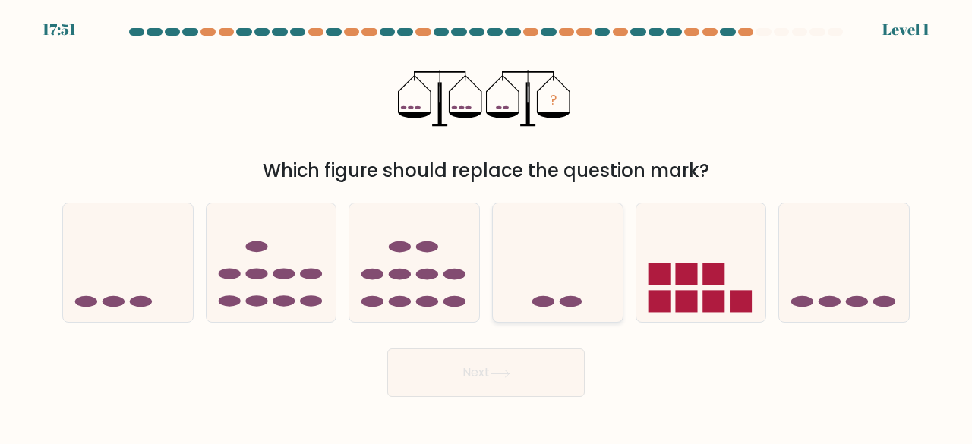
click at [554, 273] on icon at bounding box center [558, 262] width 130 height 107
click at [487, 226] on input "d." at bounding box center [486, 224] width 1 height 4
radio input "true"
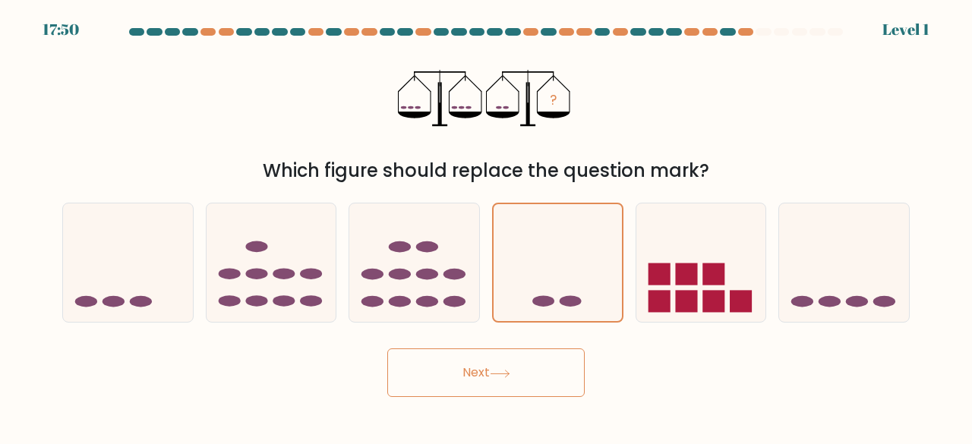
click at [509, 382] on button "Next" at bounding box center [485, 372] width 197 height 49
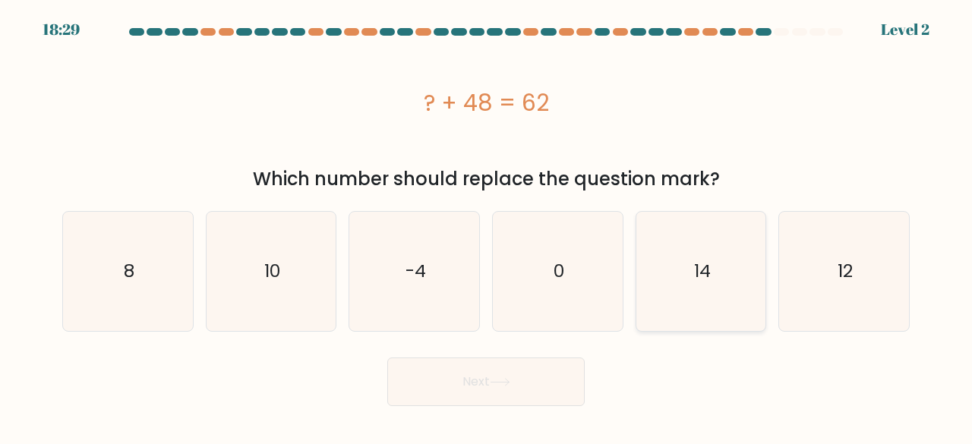
click at [695, 244] on icon "14" at bounding box center [701, 271] width 119 height 119
click at [487, 226] on input "e. 14" at bounding box center [486, 224] width 1 height 4
radio input "true"
click at [548, 371] on button "Next" at bounding box center [485, 382] width 197 height 49
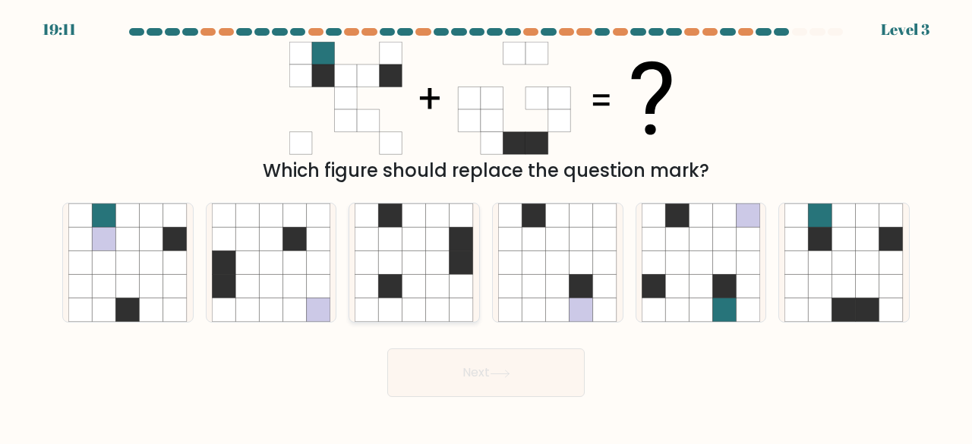
click at [408, 238] on icon at bounding box center [414, 239] width 24 height 24
click at [486, 226] on input "c." at bounding box center [486, 224] width 1 height 4
radio input "true"
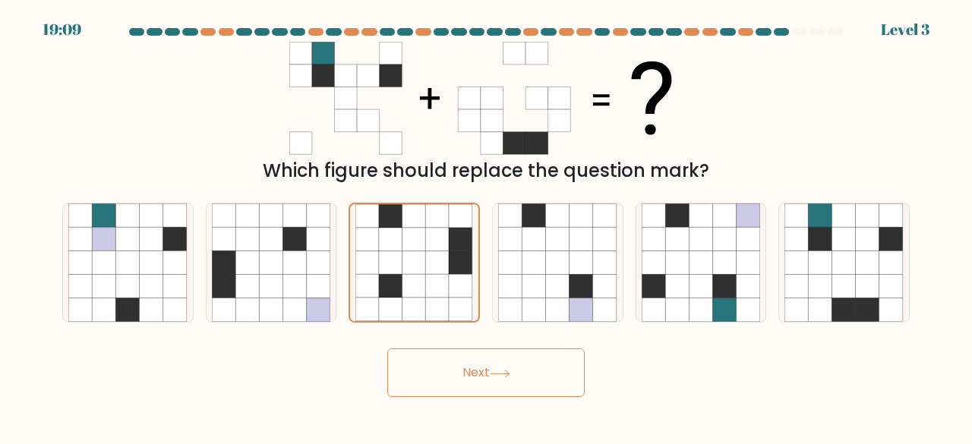
click at [487, 381] on button "Next" at bounding box center [485, 372] width 197 height 49
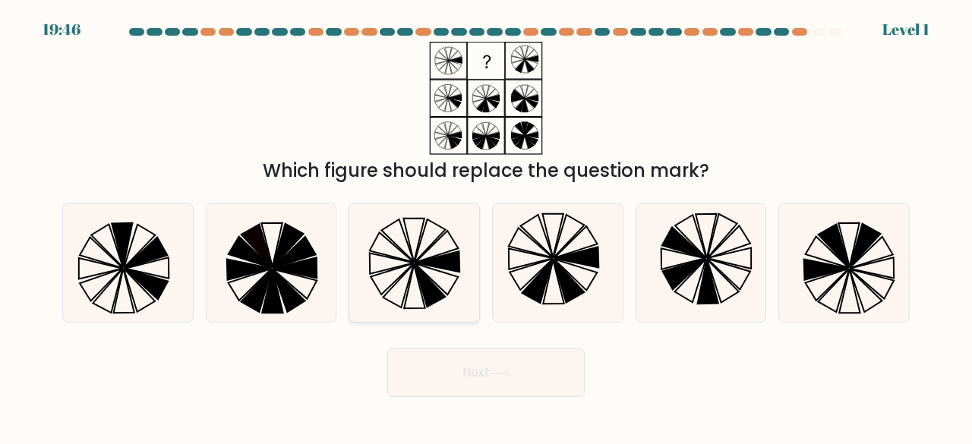
click at [405, 236] on icon at bounding box center [398, 240] width 33 height 43
click at [486, 226] on input "c." at bounding box center [486, 224] width 1 height 4
radio input "true"
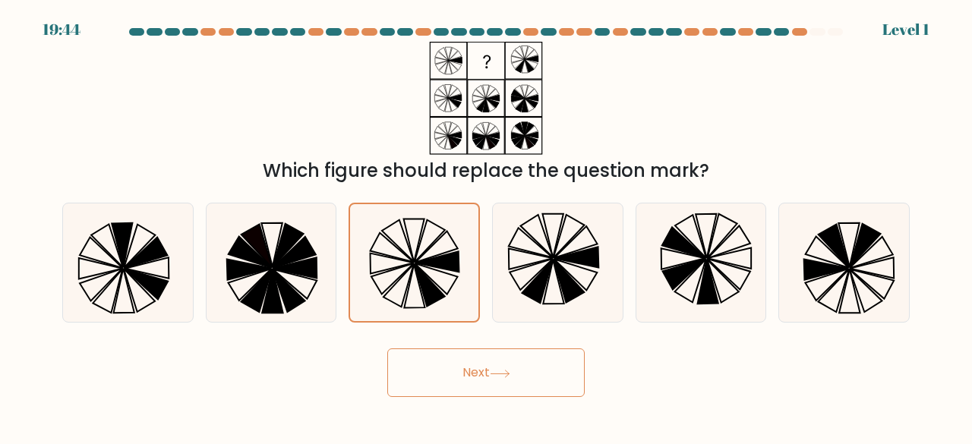
click at [465, 359] on button "Next" at bounding box center [485, 372] width 197 height 49
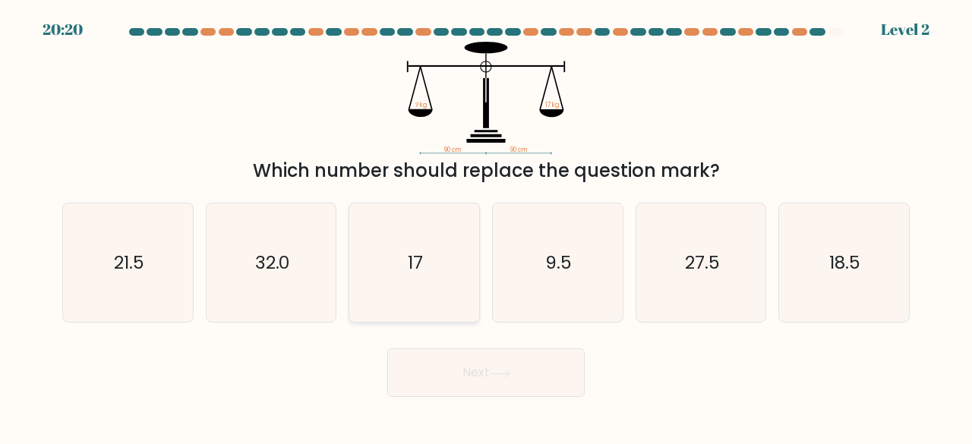
click at [419, 273] on text "17" at bounding box center [415, 262] width 15 height 25
click at [486, 226] on input "c. 17" at bounding box center [486, 224] width 1 height 4
radio input "true"
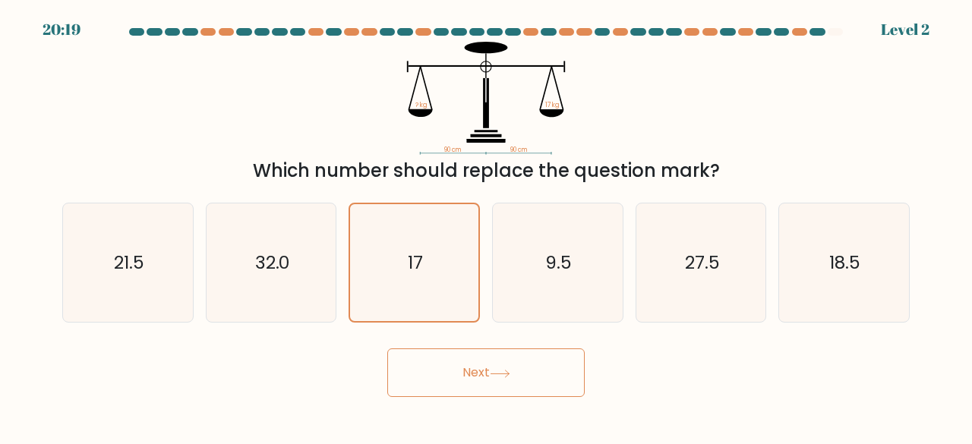
click at [462, 387] on button "Next" at bounding box center [485, 372] width 197 height 49
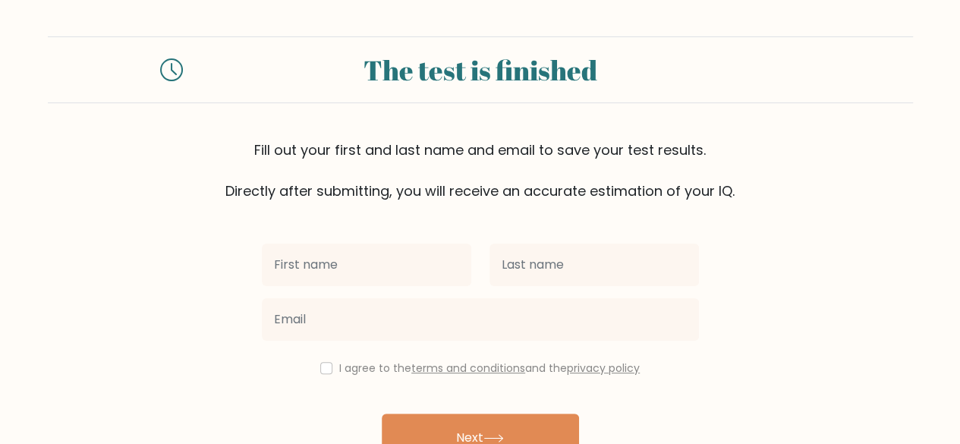
click at [397, 270] on input "text" at bounding box center [367, 265] width 210 height 43
type input "Ayomide"
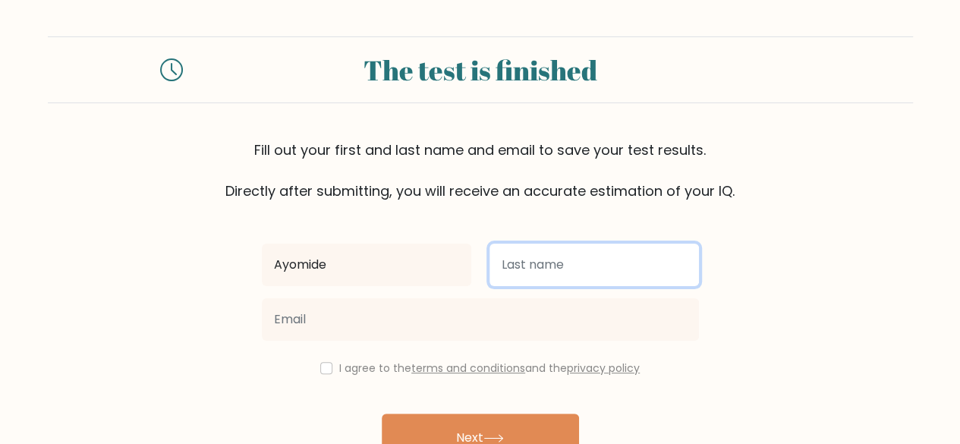
click at [503, 273] on input "text" at bounding box center [595, 265] width 210 height 43
type input "Emmanuel"
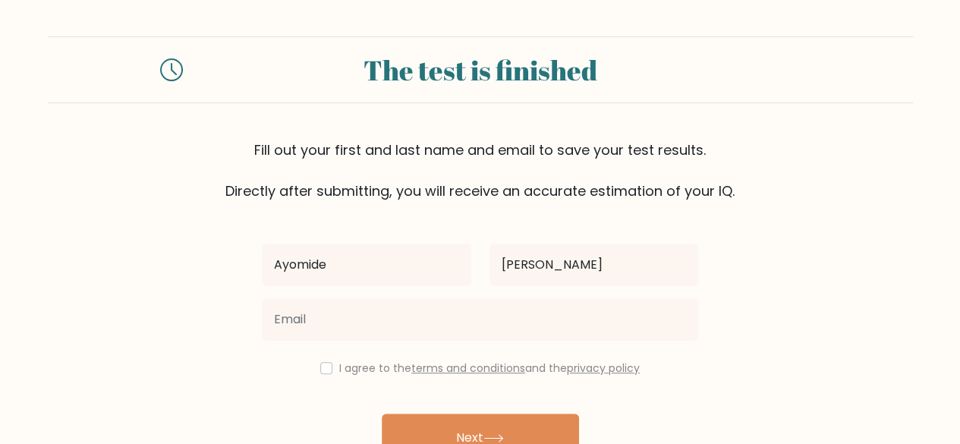
click at [440, 347] on div "Ayomide Emmanuel I agree to the terms and conditions and the privacy policy Nex…" at bounding box center [481, 348] width 456 height 295
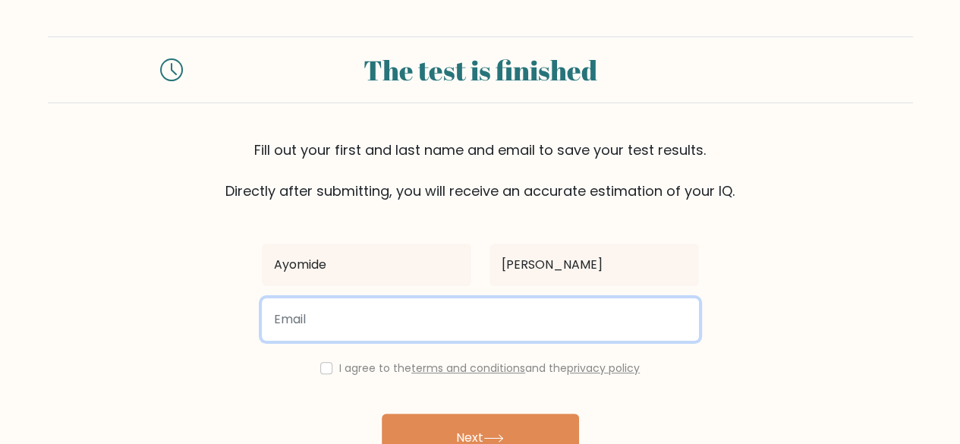
click at [437, 338] on input "email" at bounding box center [480, 319] width 437 height 43
type input "ayomideemmanuel860@gmail.com"
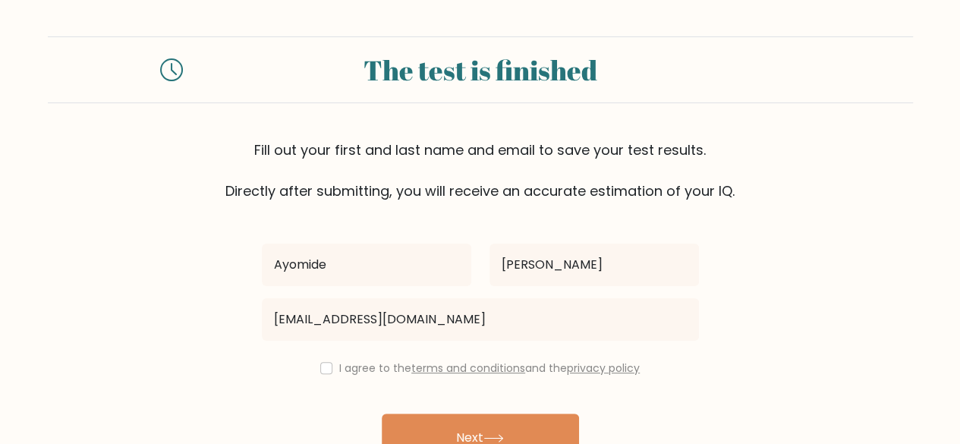
click at [333, 369] on div "I agree to the terms and conditions and the privacy policy" at bounding box center [481, 368] width 456 height 18
click at [326, 369] on input "checkbox" at bounding box center [326, 368] width 12 height 12
checkbox input "true"
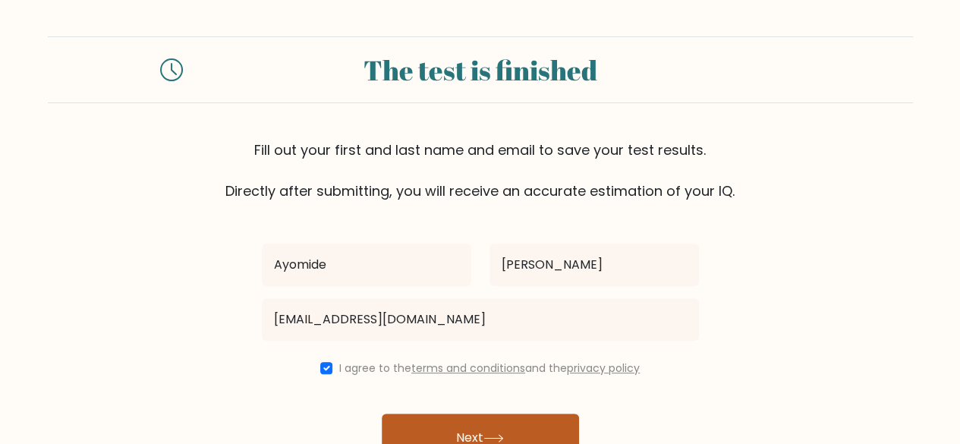
click at [459, 426] on button "Next" at bounding box center [480, 438] width 197 height 49
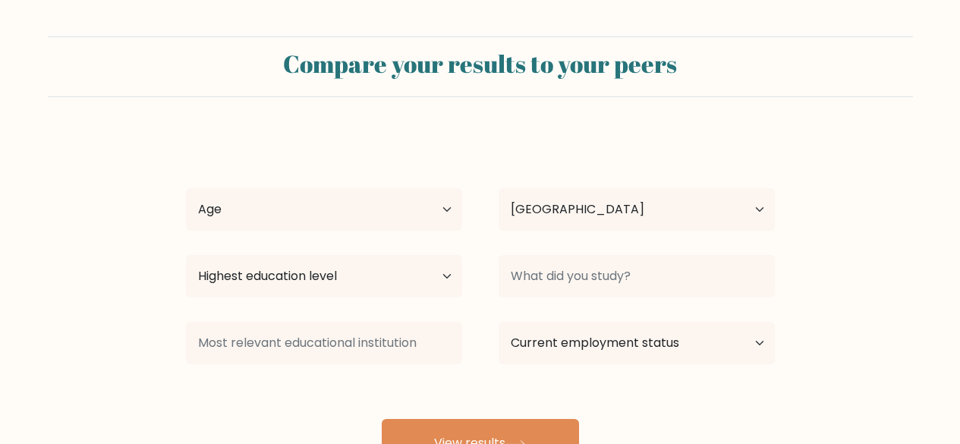
select select "NG"
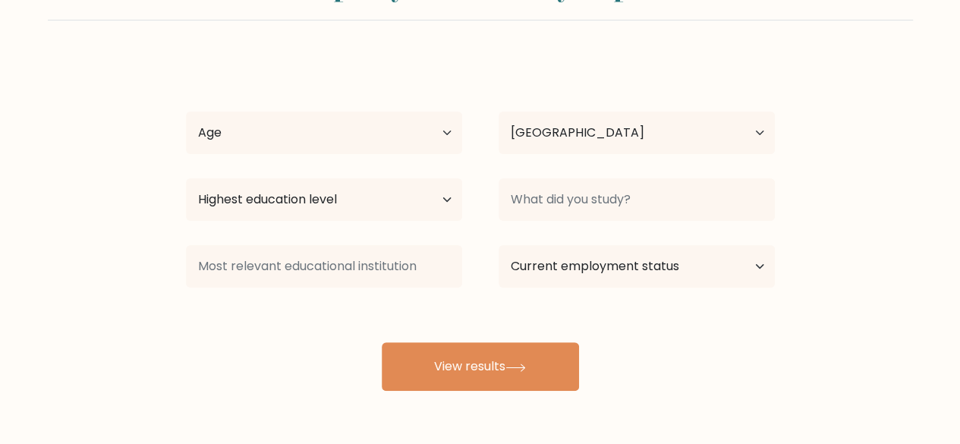
scroll to position [79, 0]
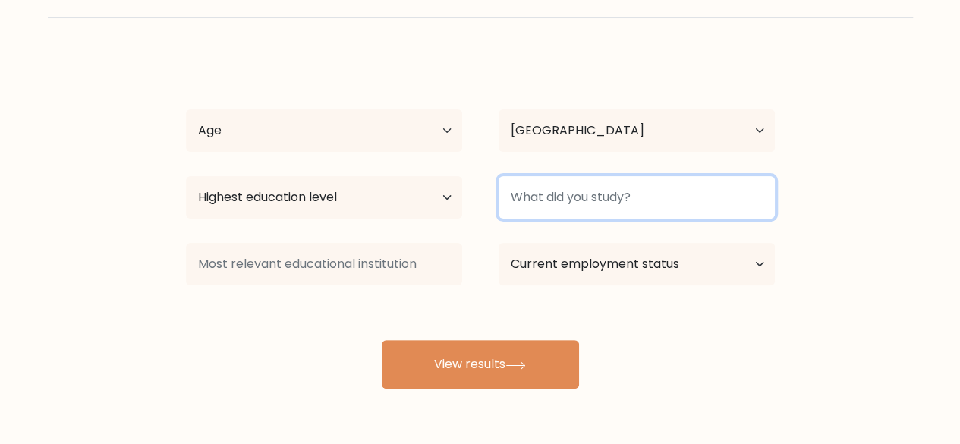
click at [521, 189] on input at bounding box center [637, 197] width 276 height 43
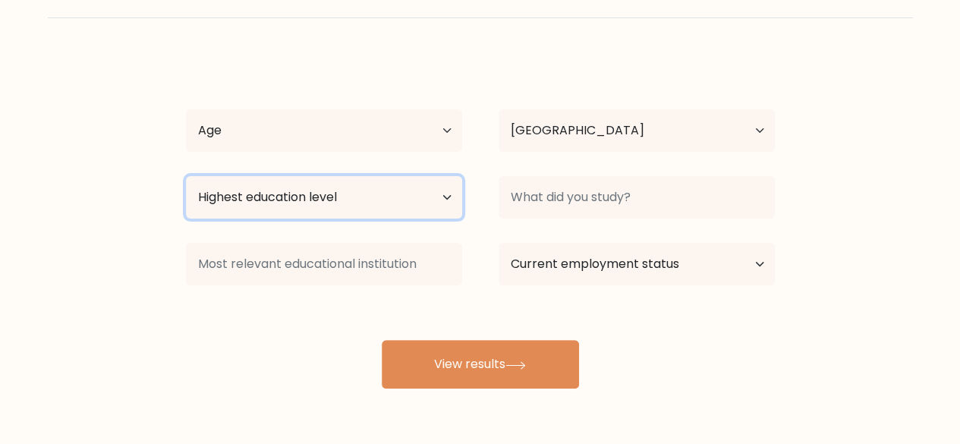
click at [419, 193] on select "Highest education level No schooling Primary Lower Secondary Upper Secondary Oc…" at bounding box center [324, 197] width 276 height 43
select select "bachelors_degree"
click at [186, 176] on select "Highest education level No schooling Primary Lower Secondary Upper Secondary Oc…" at bounding box center [324, 197] width 276 height 43
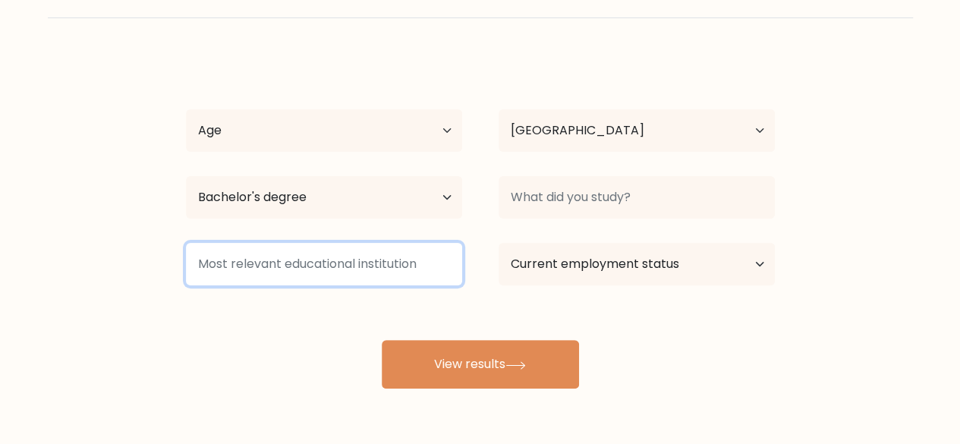
click at [361, 265] on input at bounding box center [324, 264] width 276 height 43
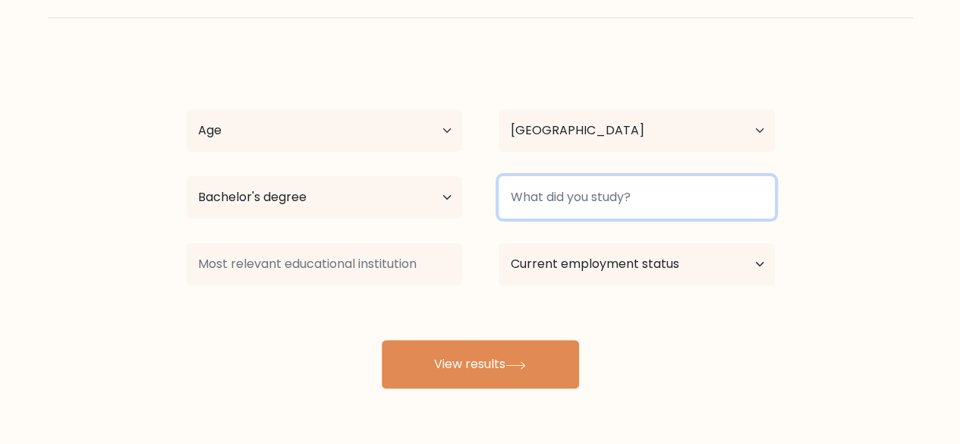
click at [570, 196] on input at bounding box center [637, 197] width 276 height 43
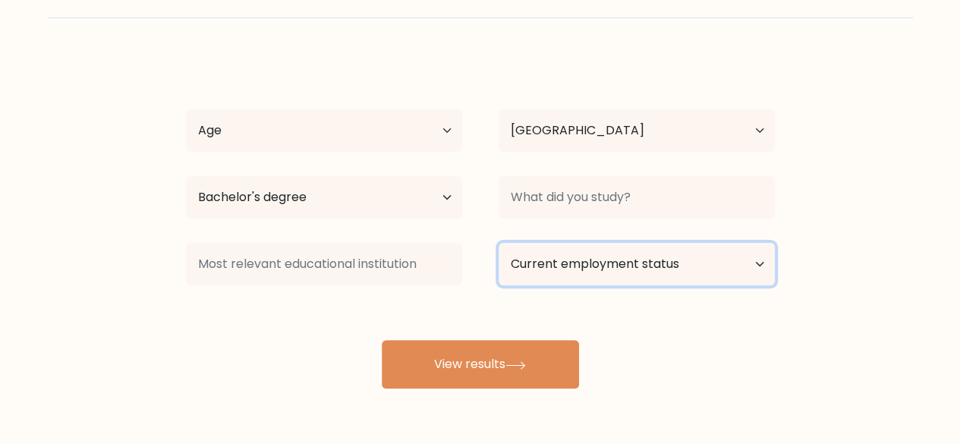
click at [583, 277] on select "Current employment status Employed Student Retired Other / prefer not to answer" at bounding box center [637, 264] width 276 height 43
click at [499, 243] on select "Current employment status Employed Student Retired Other / prefer not to answer" at bounding box center [637, 264] width 276 height 43
click at [586, 264] on select "Current employment status Employed Student Retired Other / prefer not to answer" at bounding box center [637, 264] width 276 height 43
select select "other"
click at [499, 243] on select "Current employment status Employed Student Retired Other / prefer not to answer" at bounding box center [637, 264] width 276 height 43
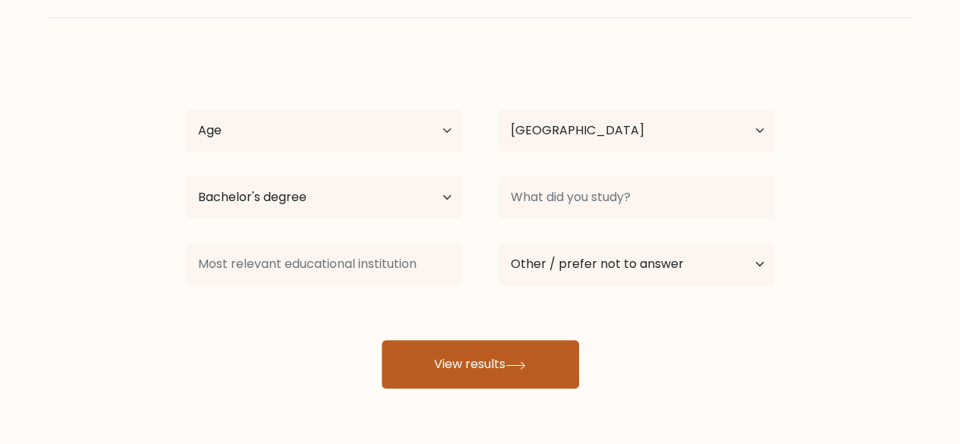
click at [554, 365] on button "View results" at bounding box center [480, 364] width 197 height 49
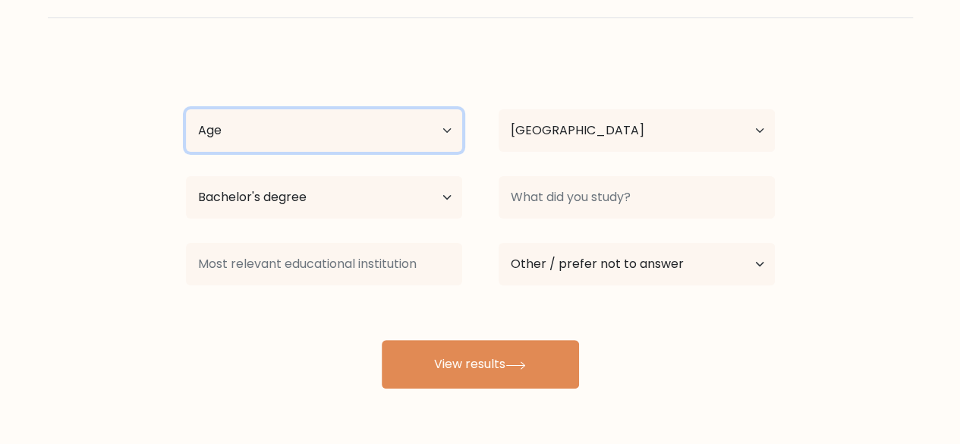
click at [383, 127] on select "Age Under 18 years old 18-24 years old 25-34 years old 35-44 years old 45-54 ye…" at bounding box center [324, 130] width 276 height 43
select select "18_24"
click at [186, 109] on select "Age Under 18 years old 18-24 years old 25-34 years old 35-44 years old 45-54 ye…" at bounding box center [324, 130] width 276 height 43
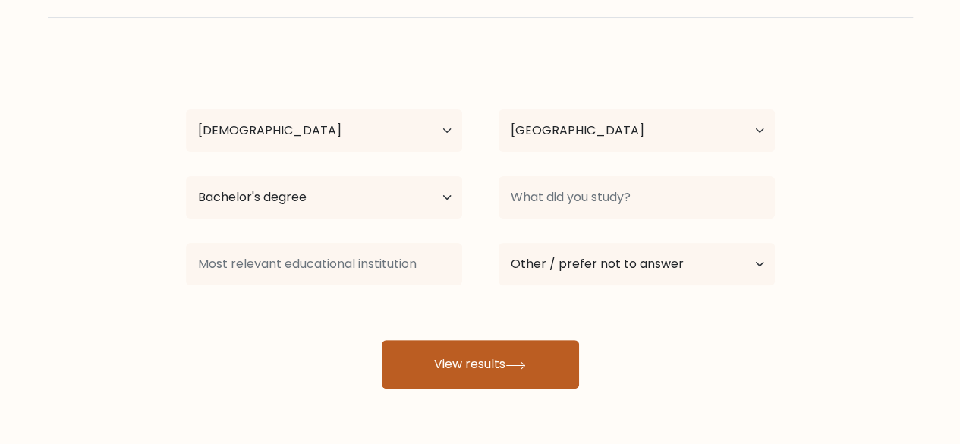
click at [453, 342] on button "View results" at bounding box center [480, 364] width 197 height 49
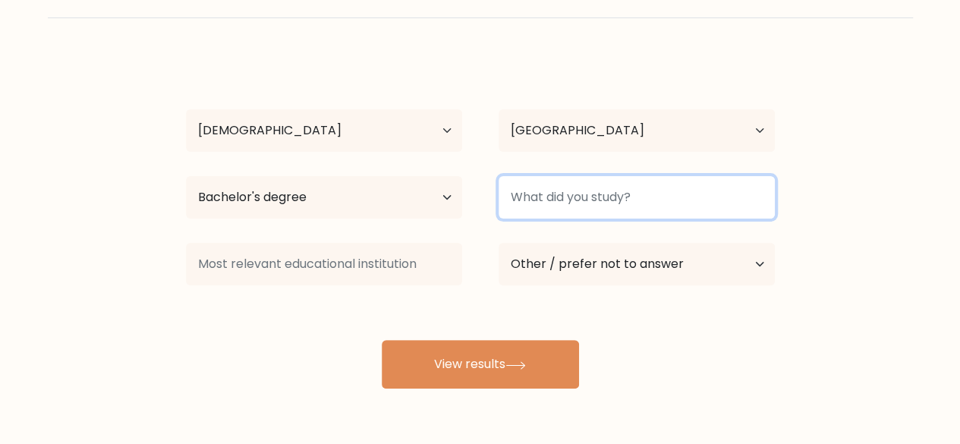
click at [557, 195] on input at bounding box center [637, 197] width 276 height 43
type input "u"
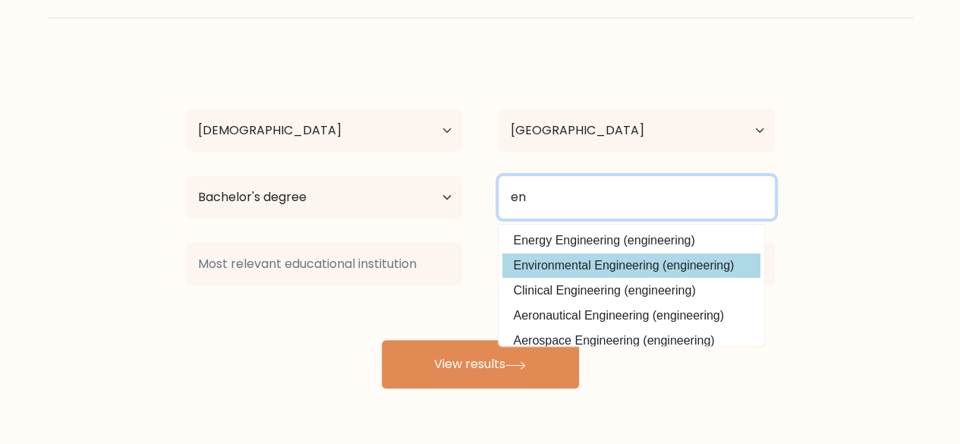
type input "en"
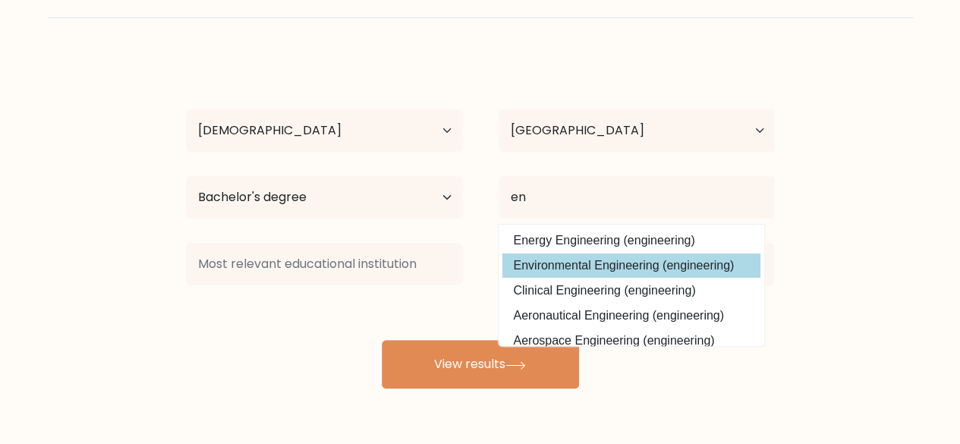
click at [554, 268] on div "Ayomide Emmanuel Age Under 18 years old 18-24 years old 25-34 years old 35-44 y…" at bounding box center [480, 222] width 607 height 334
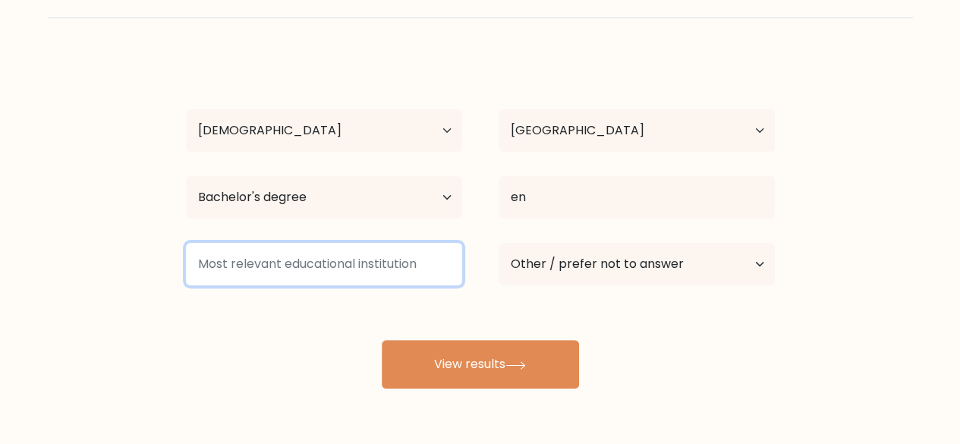
click at [360, 260] on input at bounding box center [324, 264] width 276 height 43
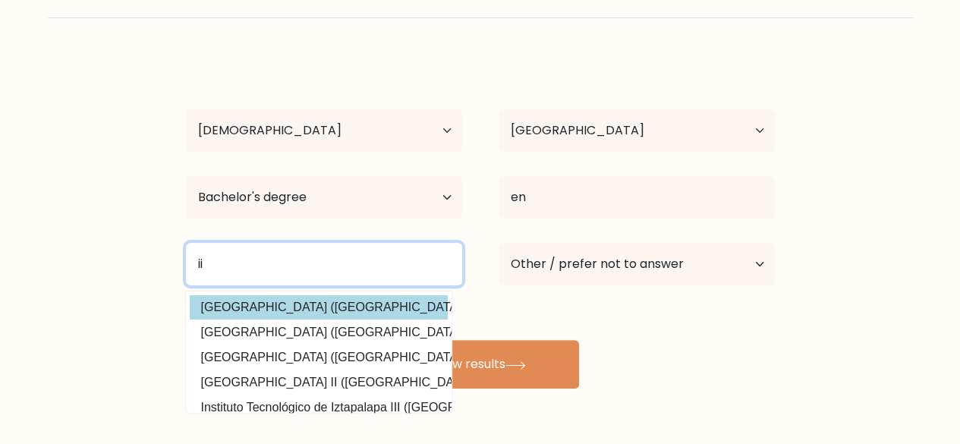
type input "i"
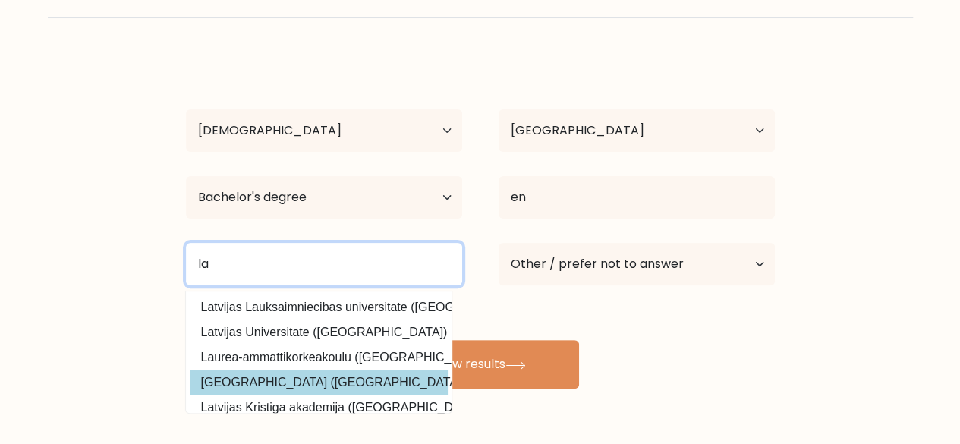
type input "la"
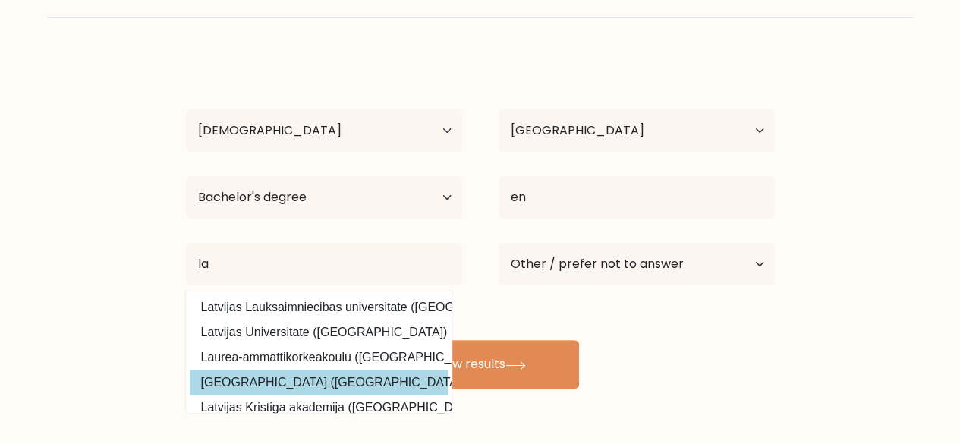
click at [351, 374] on div "Ayomide Emmanuel Age Under 18 years old 18-24 years old 25-34 years old 35-44 y…" at bounding box center [480, 222] width 607 height 334
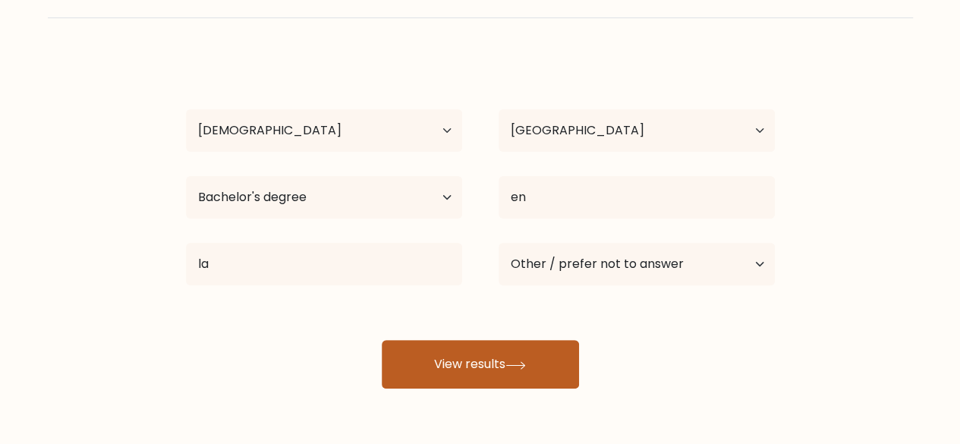
click at [430, 355] on button "View results" at bounding box center [480, 364] width 197 height 49
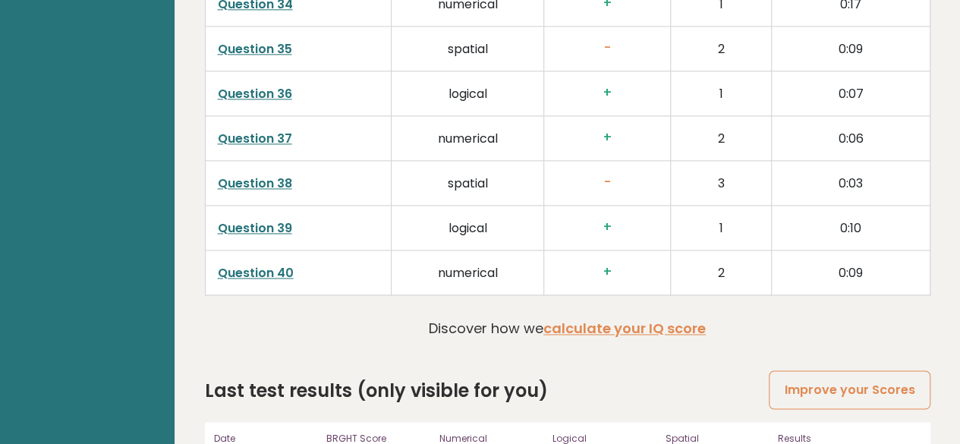
scroll to position [3951, 0]
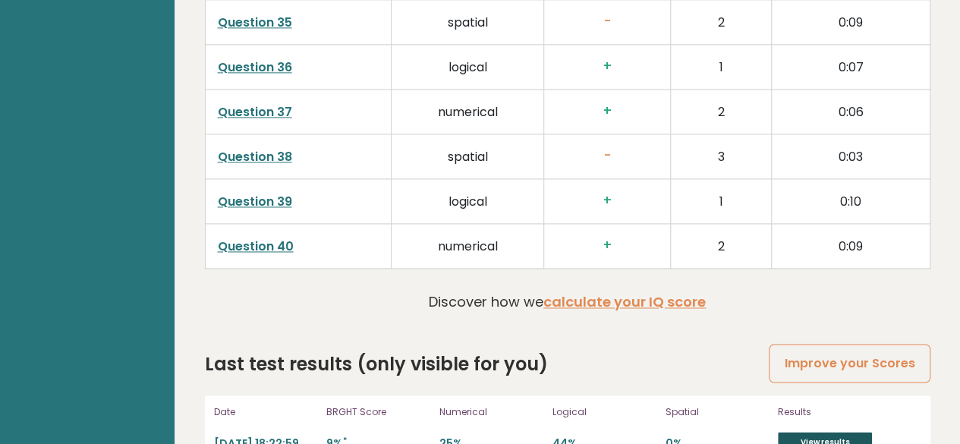
click at [850, 432] on link "View results" at bounding box center [825, 442] width 94 height 20
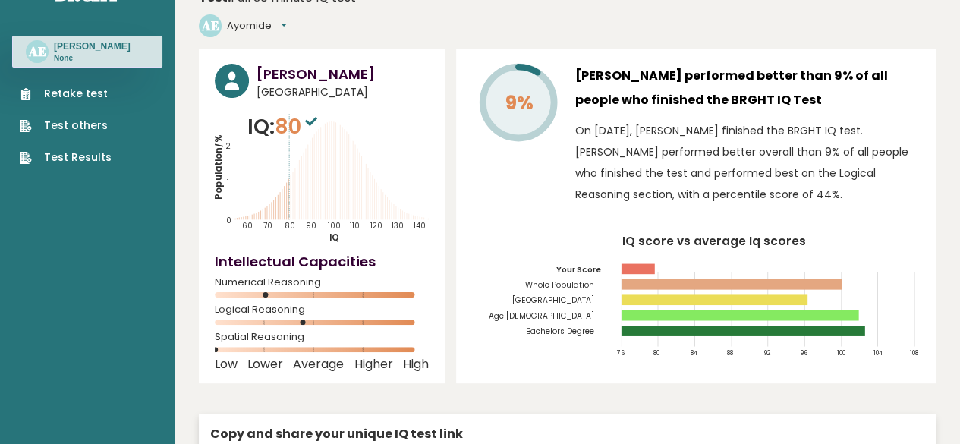
scroll to position [46, 0]
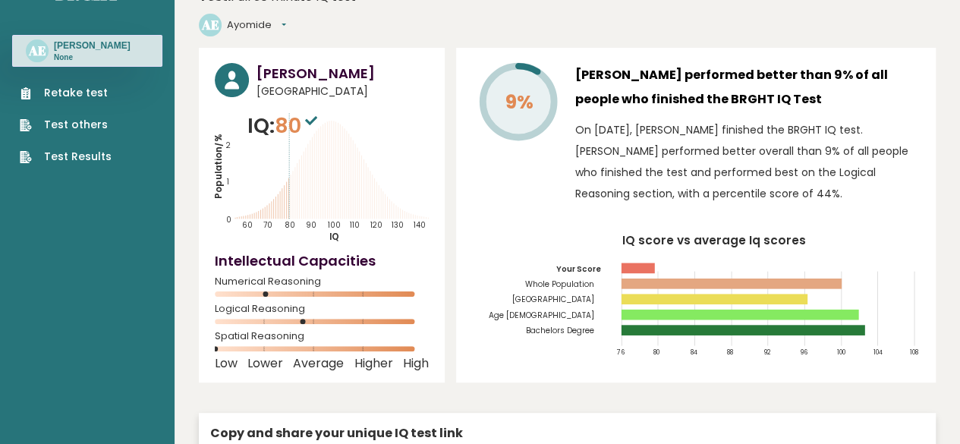
click at [66, 165] on link "Test Results" at bounding box center [66, 157] width 92 height 16
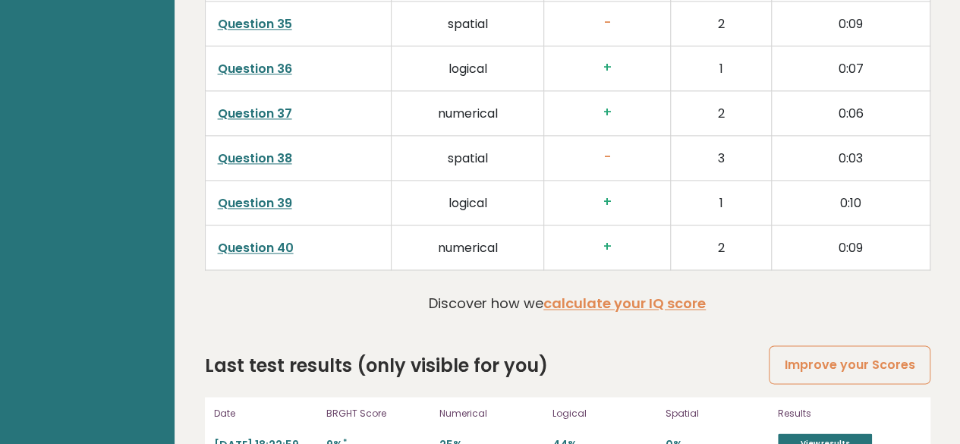
scroll to position [3951, 0]
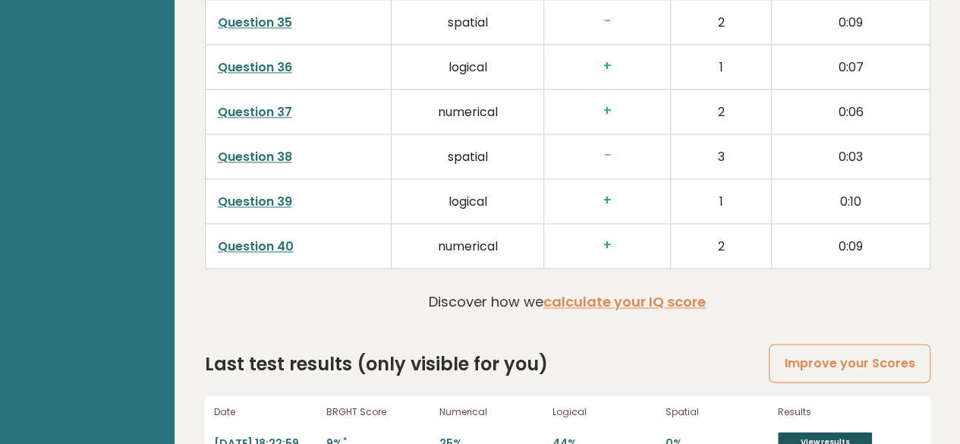
click at [837, 432] on link "View results" at bounding box center [825, 442] width 94 height 20
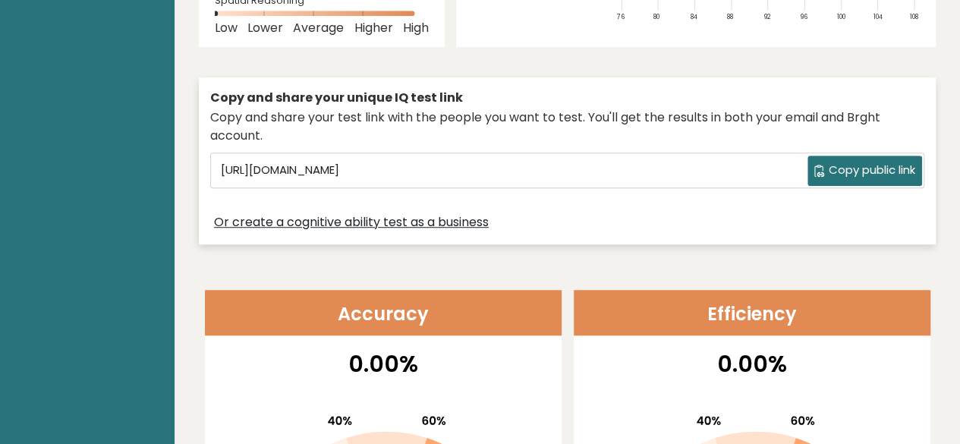
scroll to position [0, 0]
